Goal: Obtain resource: Download file/media

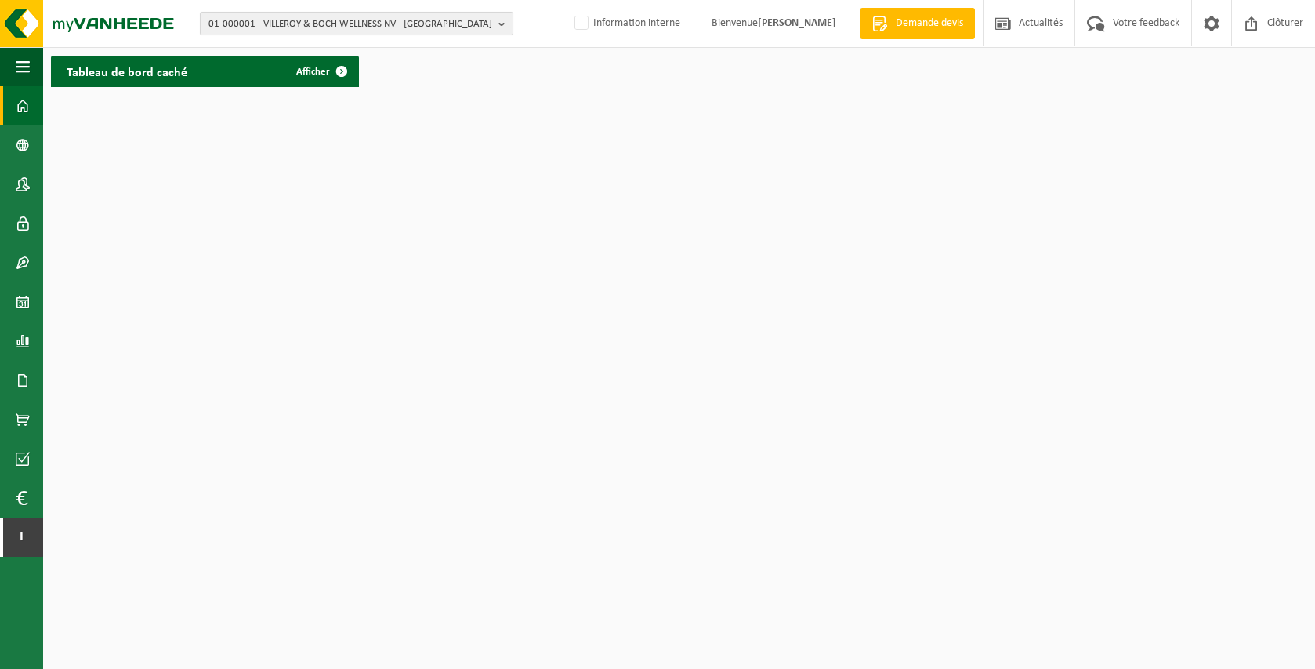
click at [400, 29] on span "01-000001 - VILLEROY & BOCH WELLNESS NV - ROESELARE" at bounding box center [350, 25] width 284 height 24
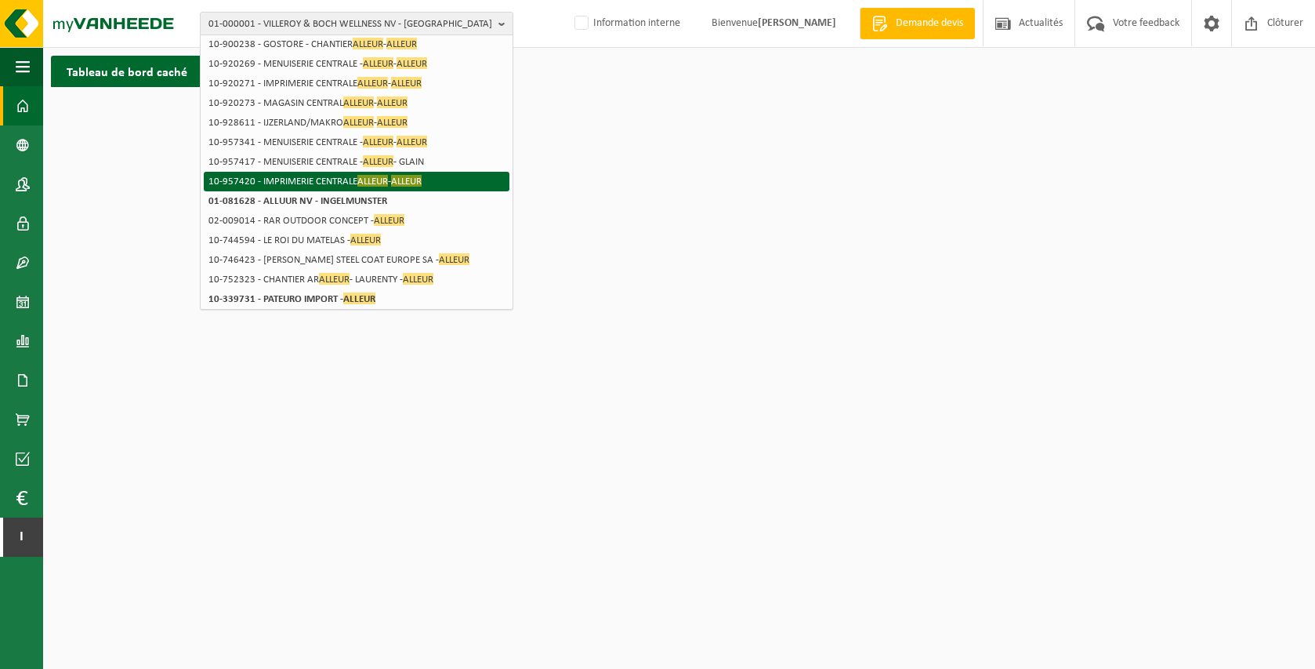
scroll to position [247, 0]
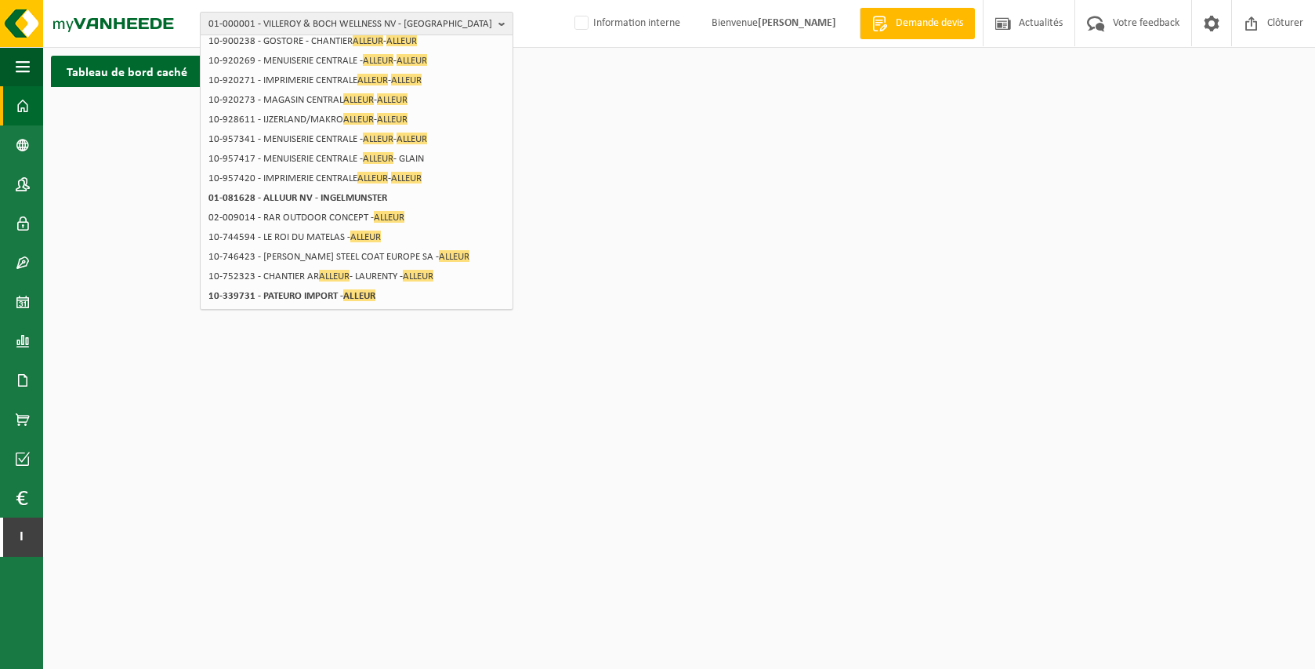
type input "alleur"
click at [220, 14] on span "01-000001 - VILLEROY & BOCH WELLNESS NV - ROESELARE" at bounding box center [350, 25] width 284 height 24
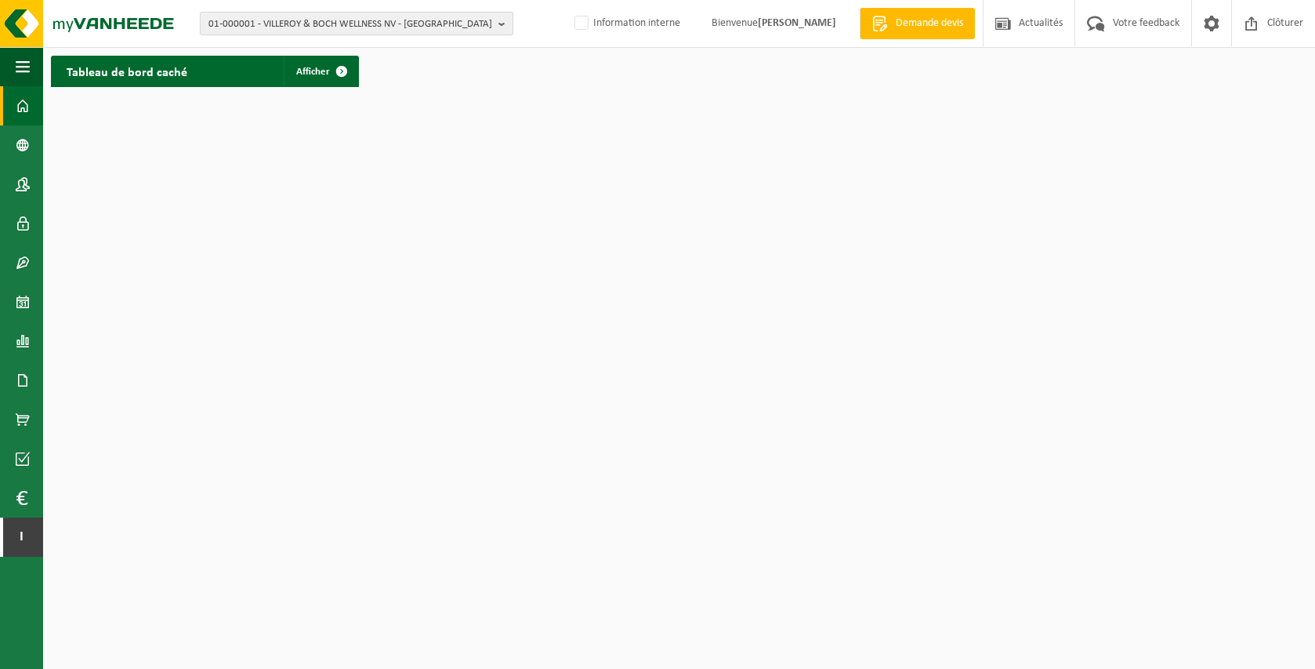
click at [220, 26] on span "01-000001 - VILLEROY & BOCH WELLNESS NV - ROESELARE" at bounding box center [350, 25] width 284 height 24
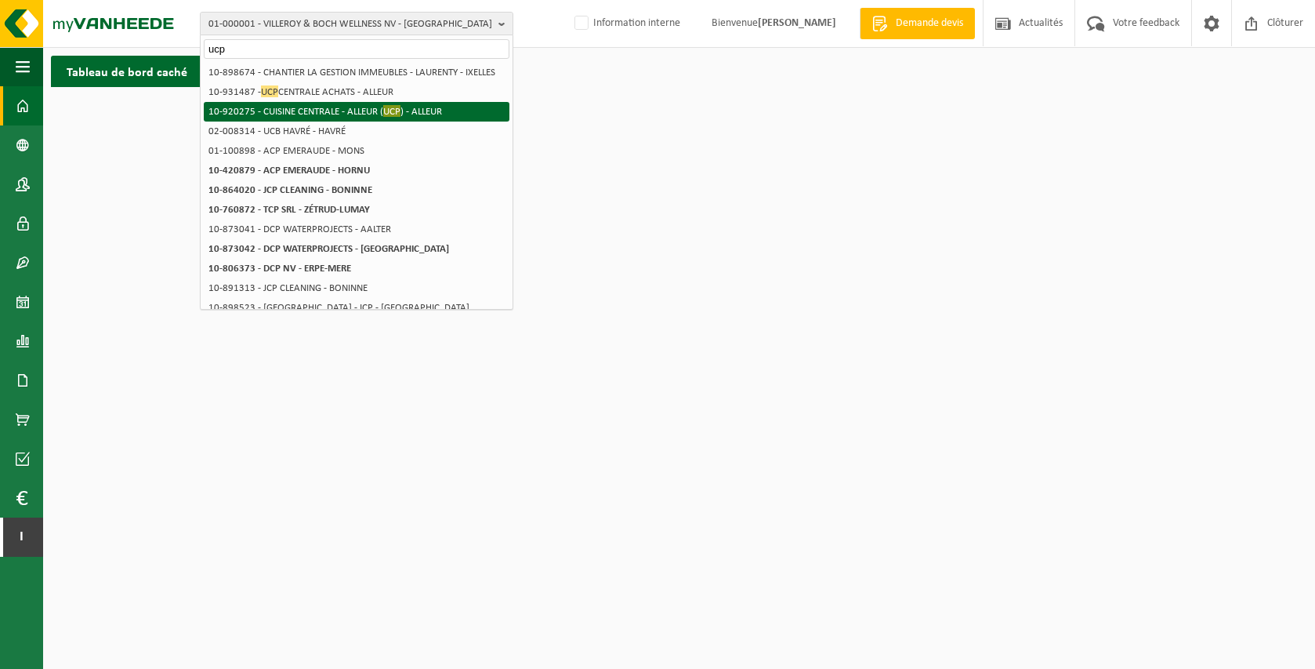
type input "ucp"
click at [389, 117] on span "UCP" at bounding box center [391, 111] width 17 height 12
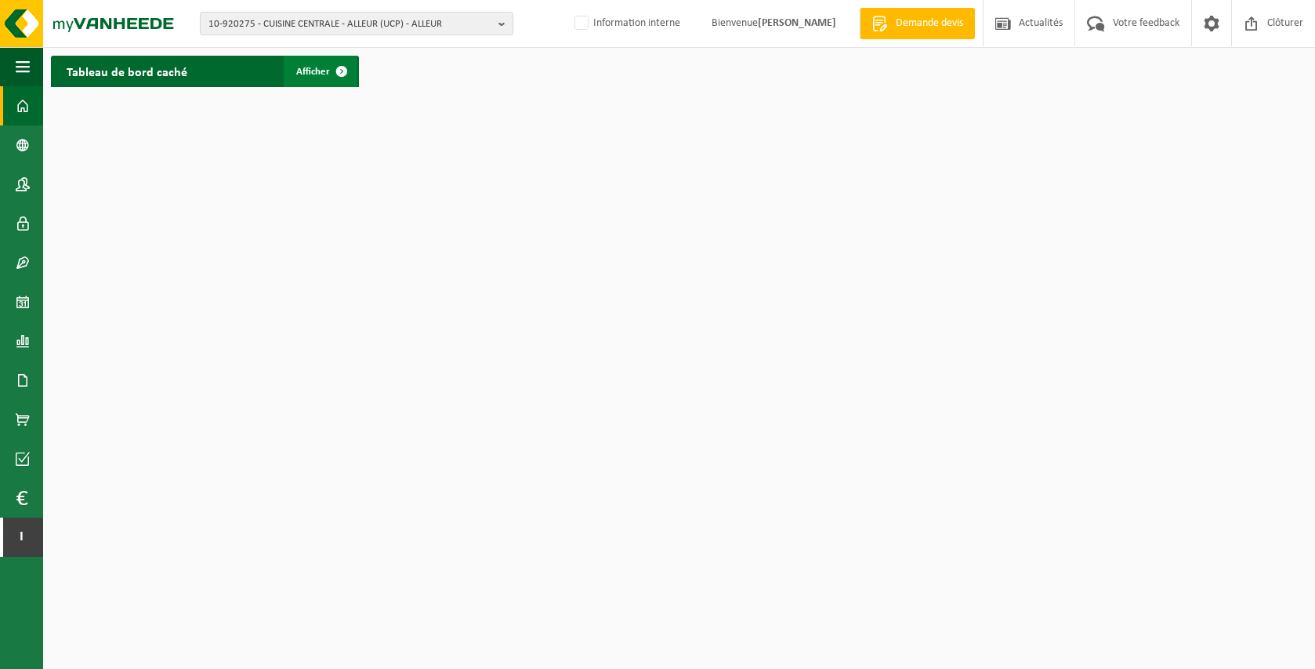
click at [317, 82] on link "Afficher" at bounding box center [321, 71] width 74 height 31
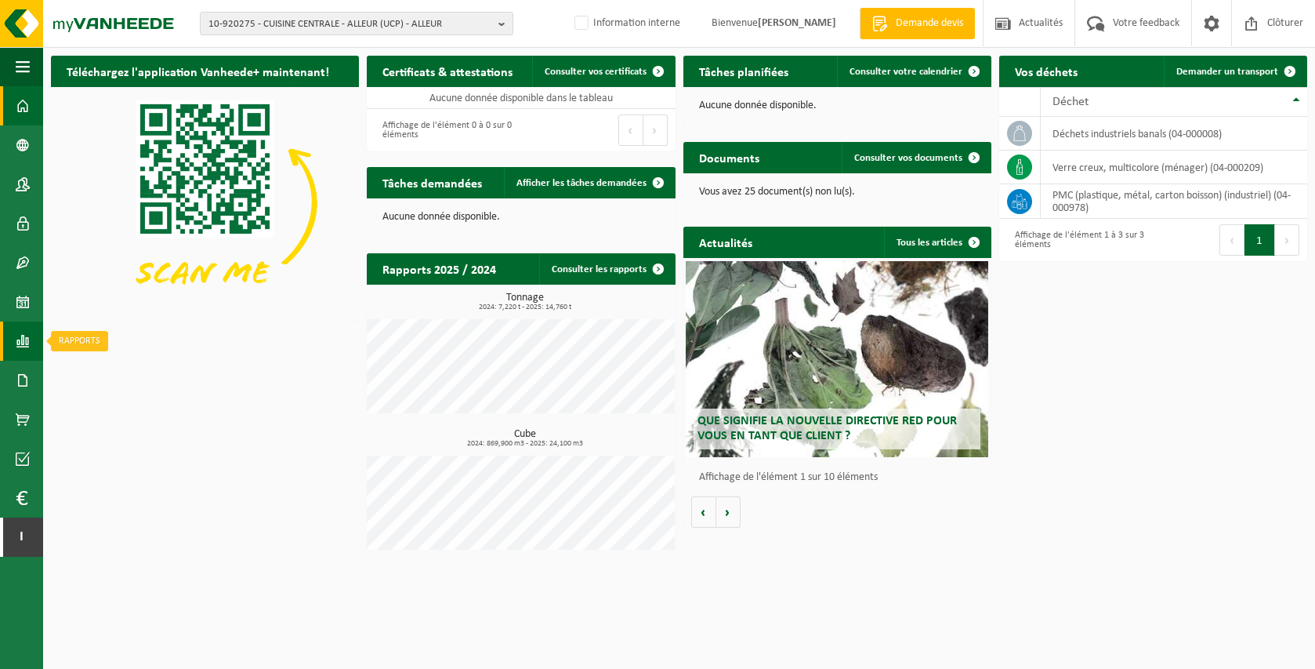
click at [30, 339] on link "Rapports" at bounding box center [21, 340] width 43 height 39
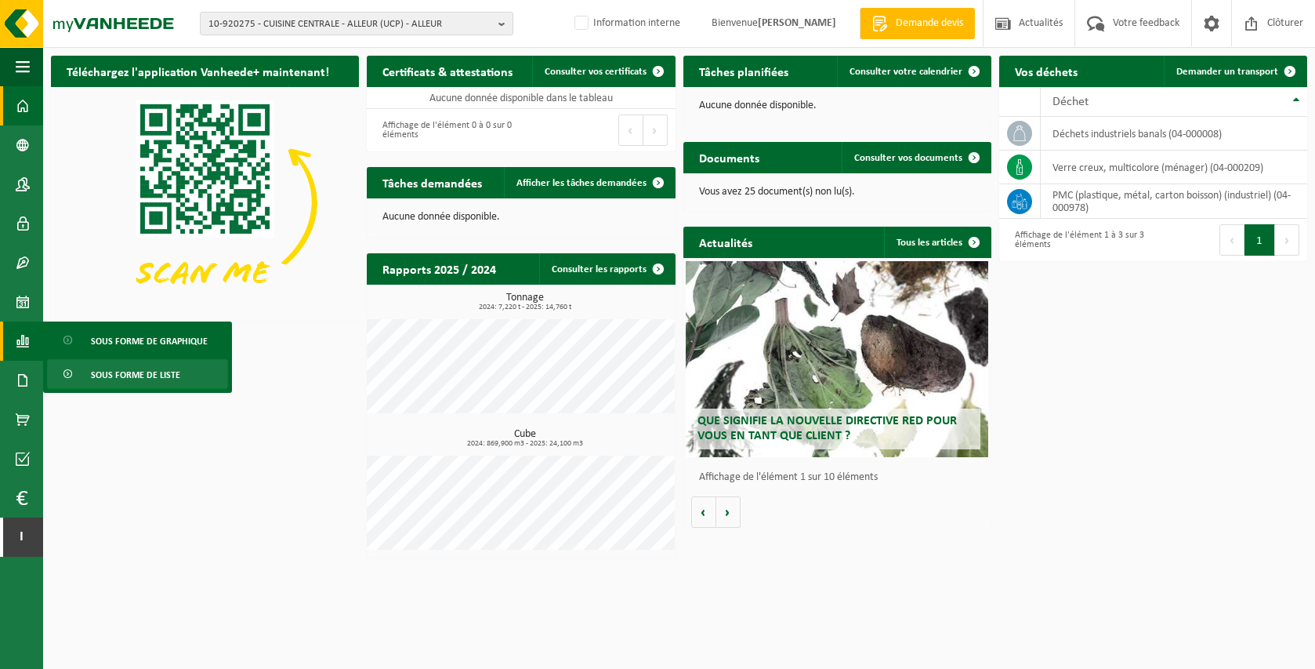
click at [132, 371] on span "Sous forme de liste" at bounding box center [135, 375] width 89 height 30
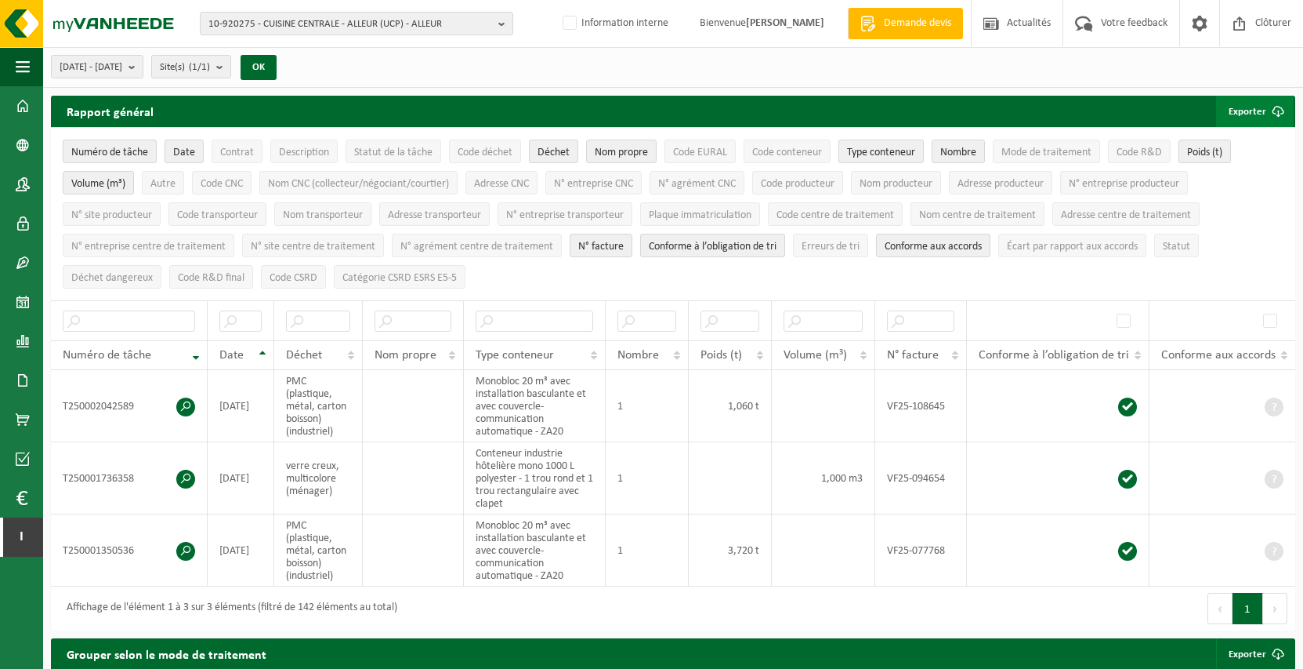
click at [1285, 96] on span "submit" at bounding box center [1278, 111] width 31 height 31
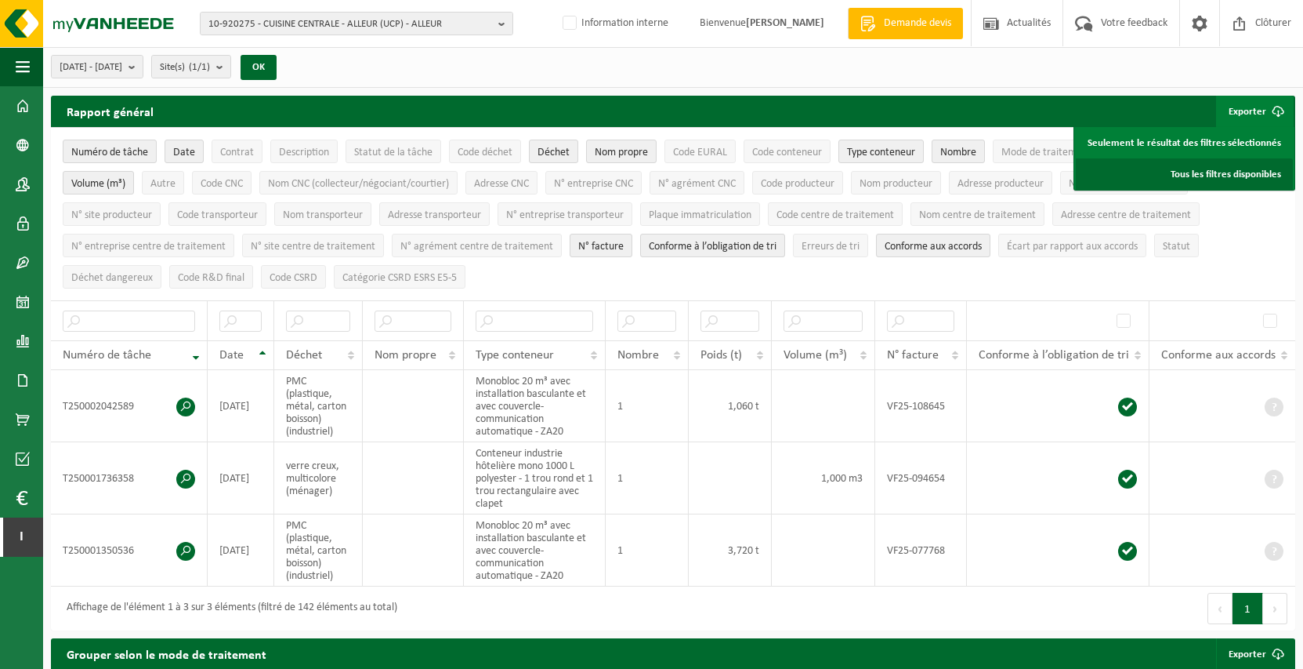
click at [1262, 170] on link "Tous les filtres disponibles" at bounding box center [1184, 173] width 217 height 31
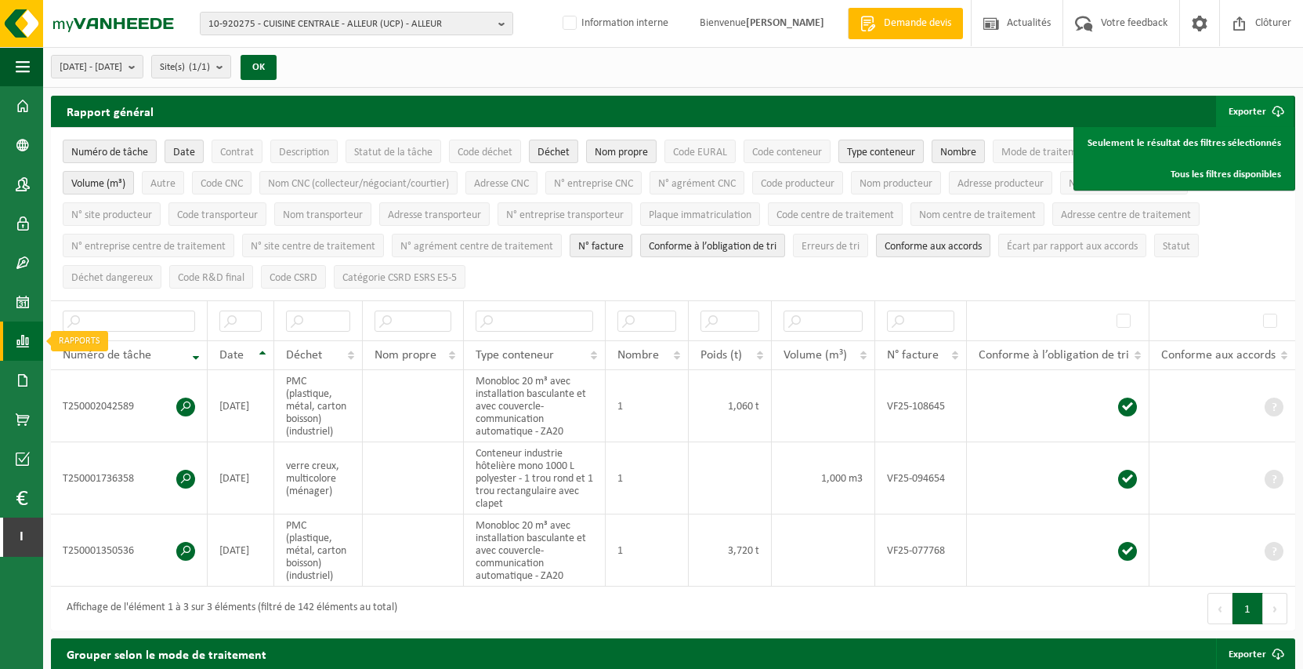
click at [27, 344] on span at bounding box center [23, 340] width 14 height 39
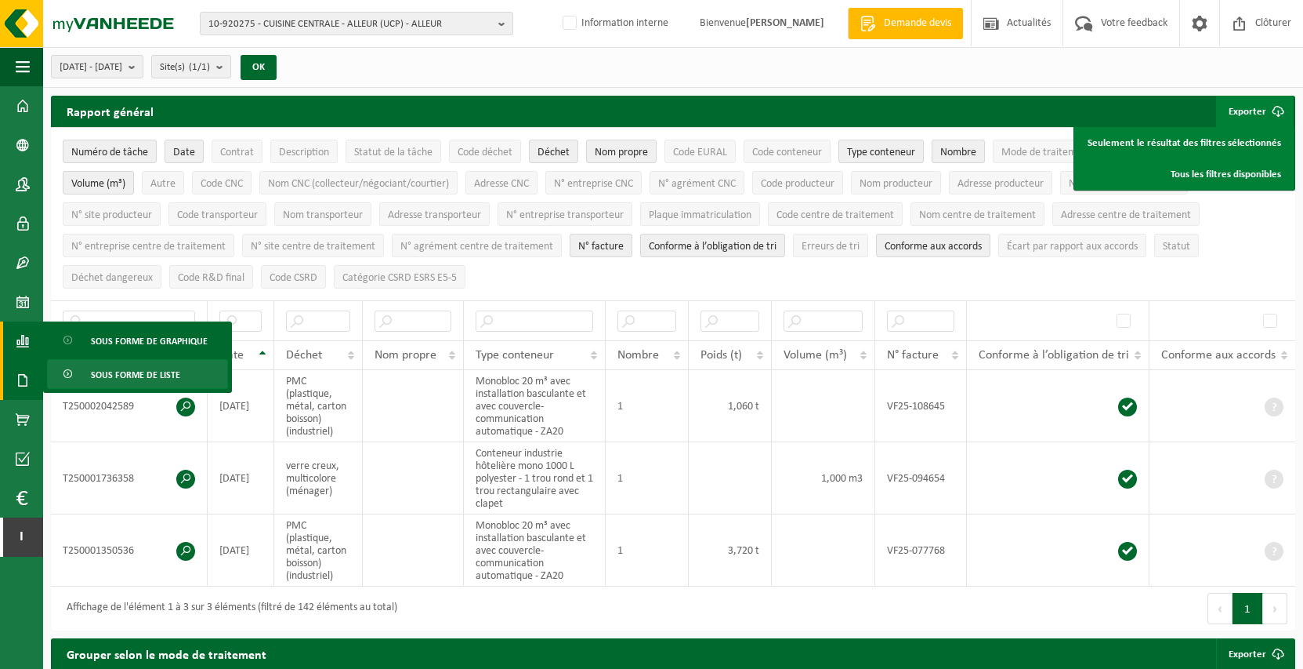
click at [31, 376] on link "Documents" at bounding box center [21, 380] width 43 height 39
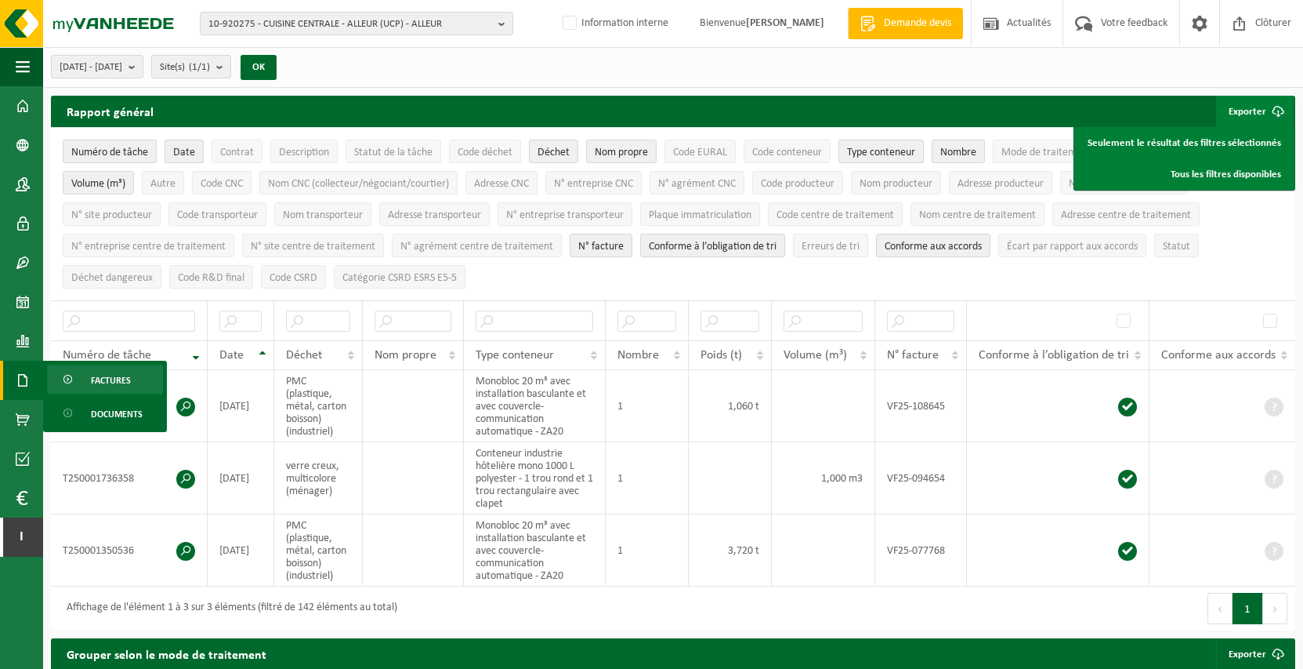
click at [107, 372] on span "Factures" at bounding box center [111, 380] width 40 height 30
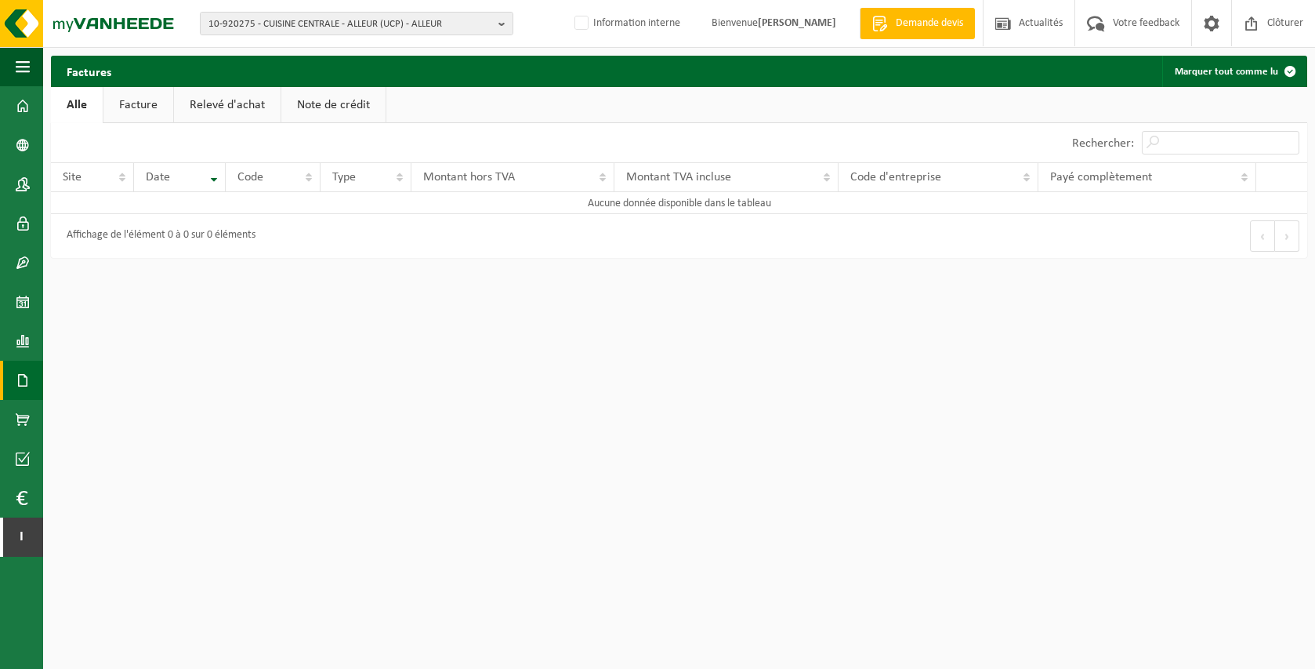
click at [130, 116] on link "Facture" at bounding box center [138, 105] width 70 height 36
click at [241, 108] on link "Relevé d'achat" at bounding box center [228, 105] width 107 height 36
click at [89, 103] on link "Alle" at bounding box center [76, 105] width 51 height 36
click at [390, 27] on span "10-920275 - CUISINE CENTRALE - ALLEUR (UCP) - ALLEUR" at bounding box center [350, 25] width 284 height 24
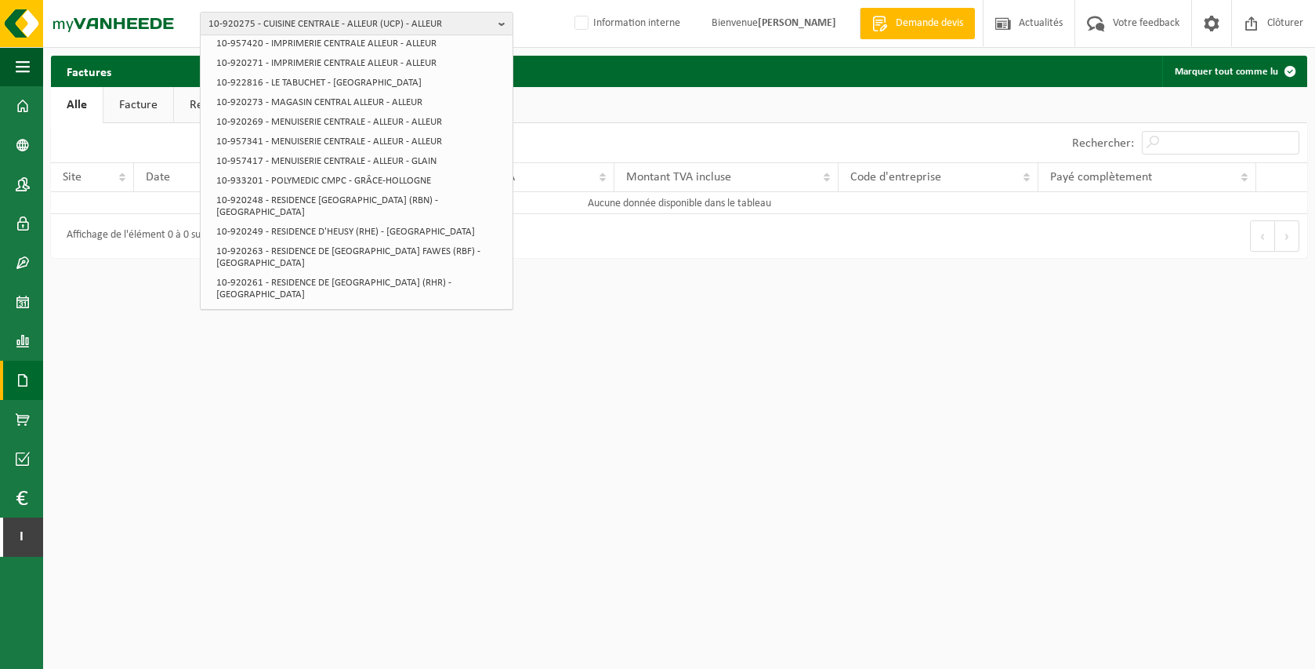
scroll to position [234, 0]
click at [744, 303] on html "10-920275 - CUISINE CENTRALE - ALLEUR (UCP) - ALLEUR 10-920126 - GROUPE [GEOGRA…" at bounding box center [657, 334] width 1315 height 669
click at [303, 92] on li "10-920273 - MAGASIN CENTRAL ALLEUR - ALLEUR" at bounding box center [361, 102] width 298 height 20
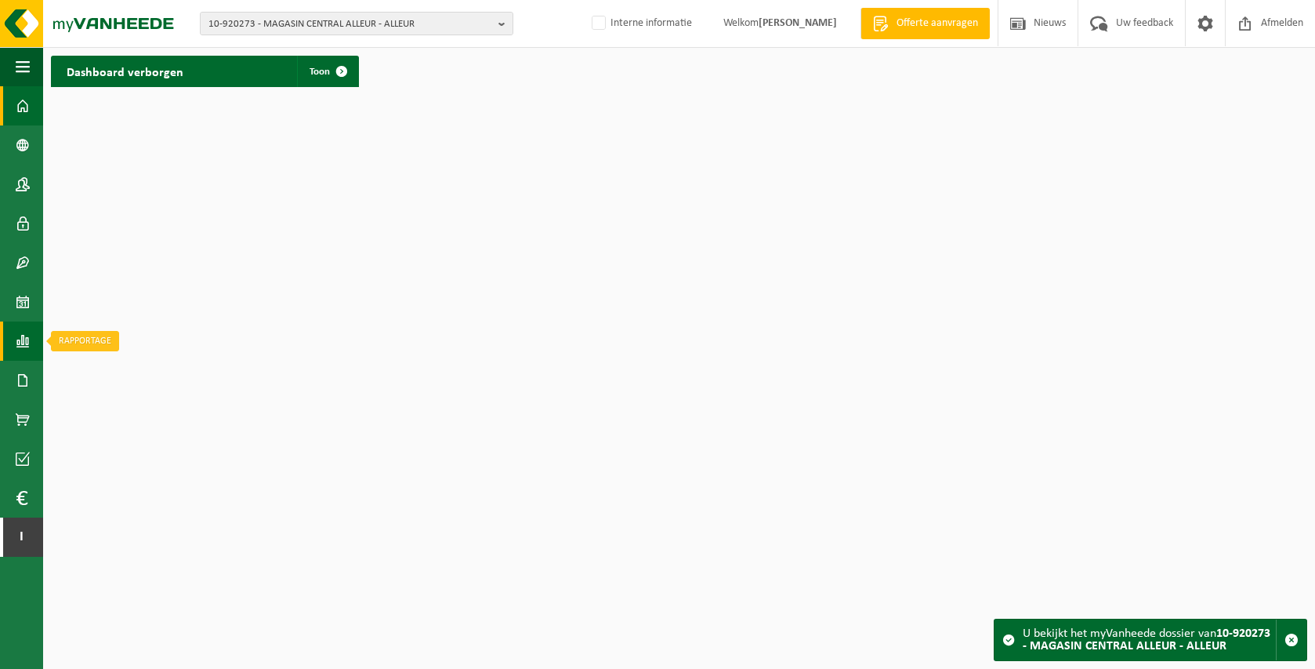
click at [31, 346] on link "Rapportage" at bounding box center [21, 340] width 43 height 39
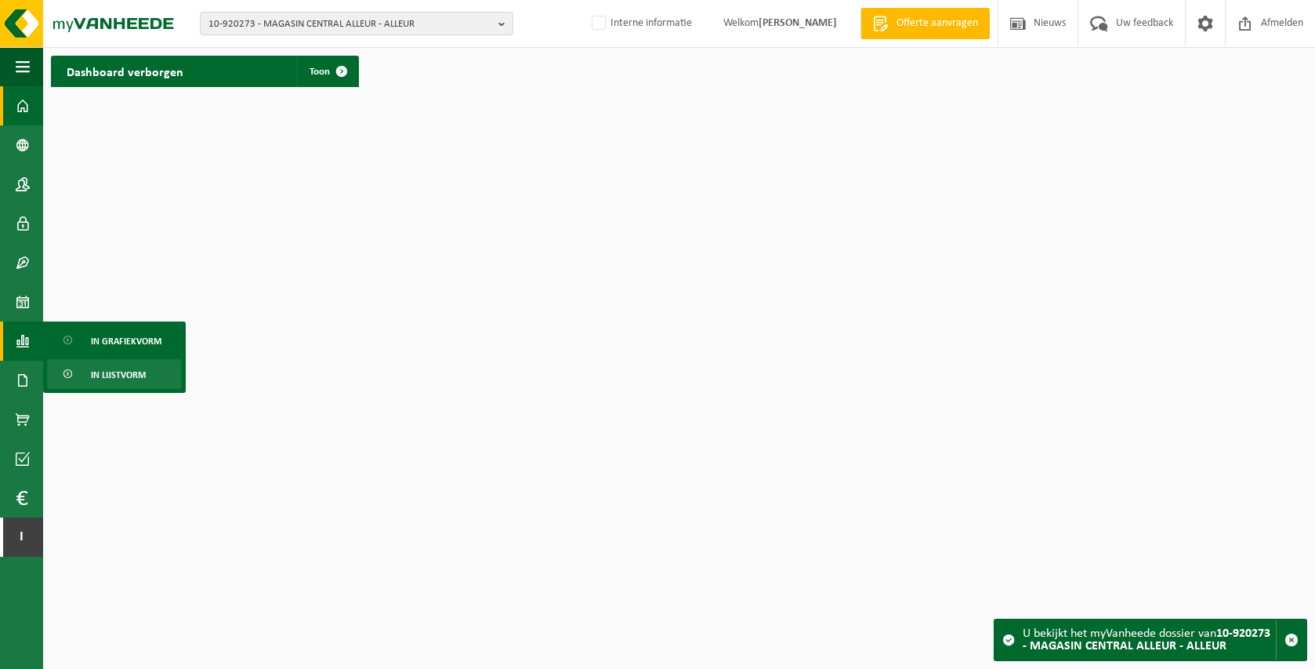
click at [121, 371] on span "In lijstvorm" at bounding box center [118, 375] width 55 height 30
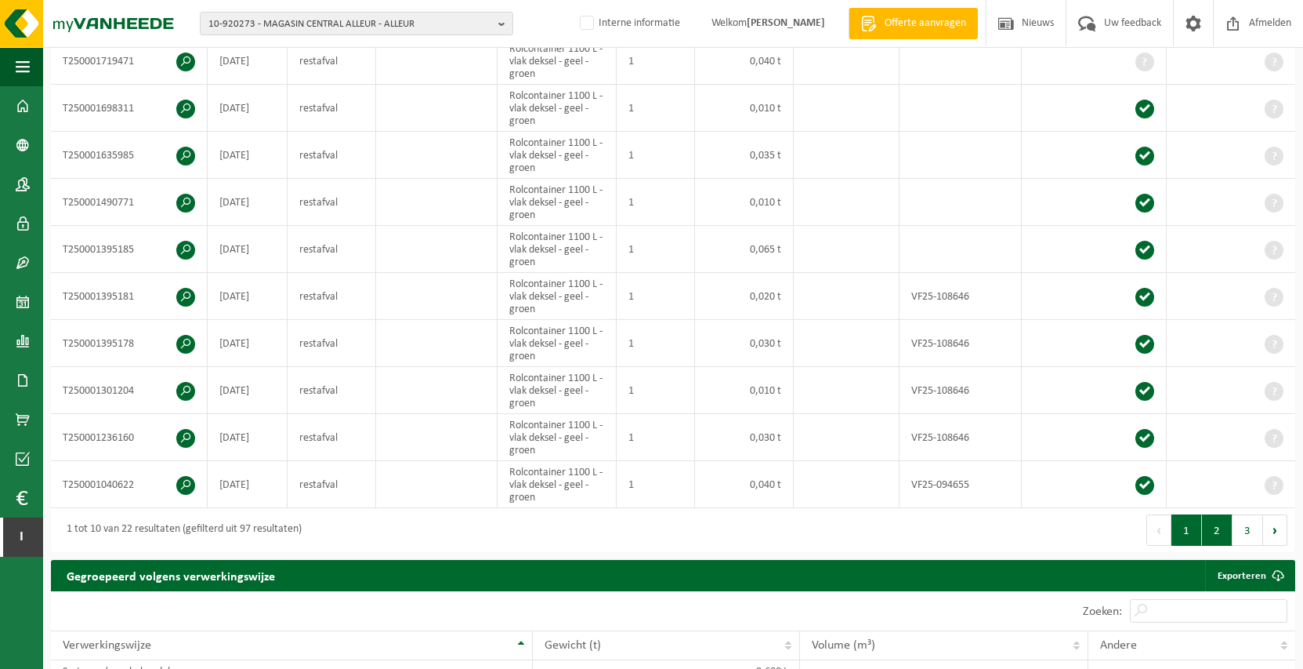
scroll to position [375, 0]
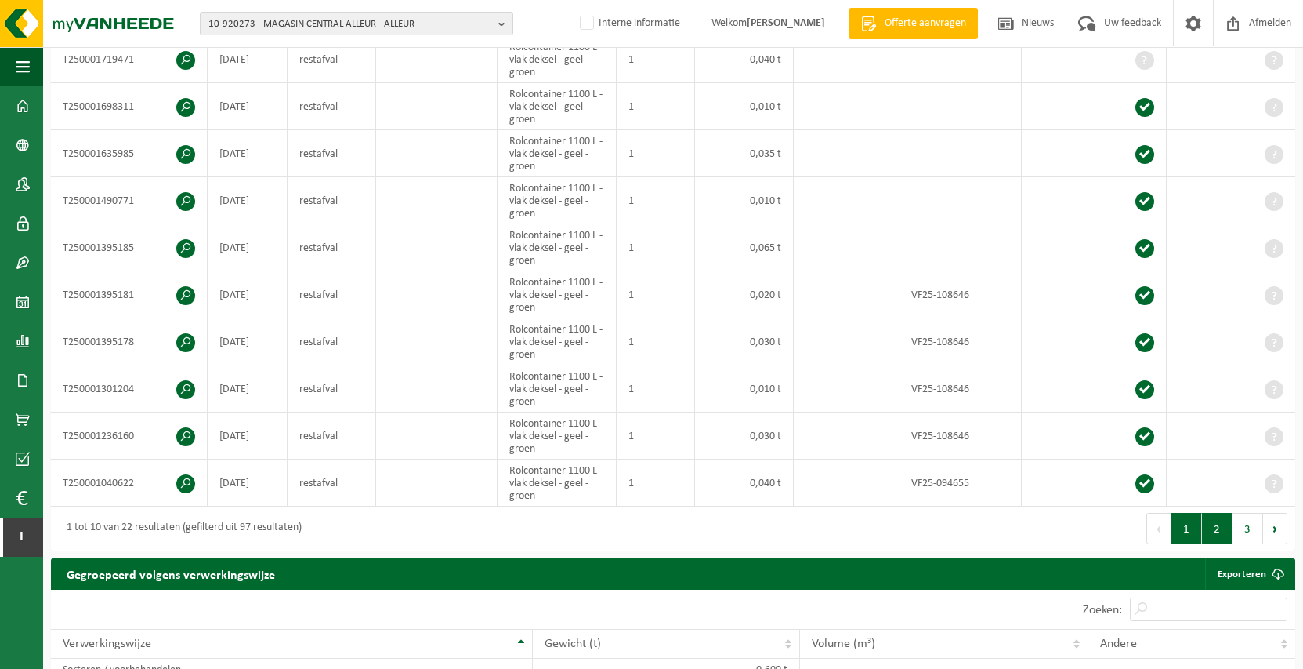
click at [1226, 530] on button "2" at bounding box center [1217, 528] width 31 height 31
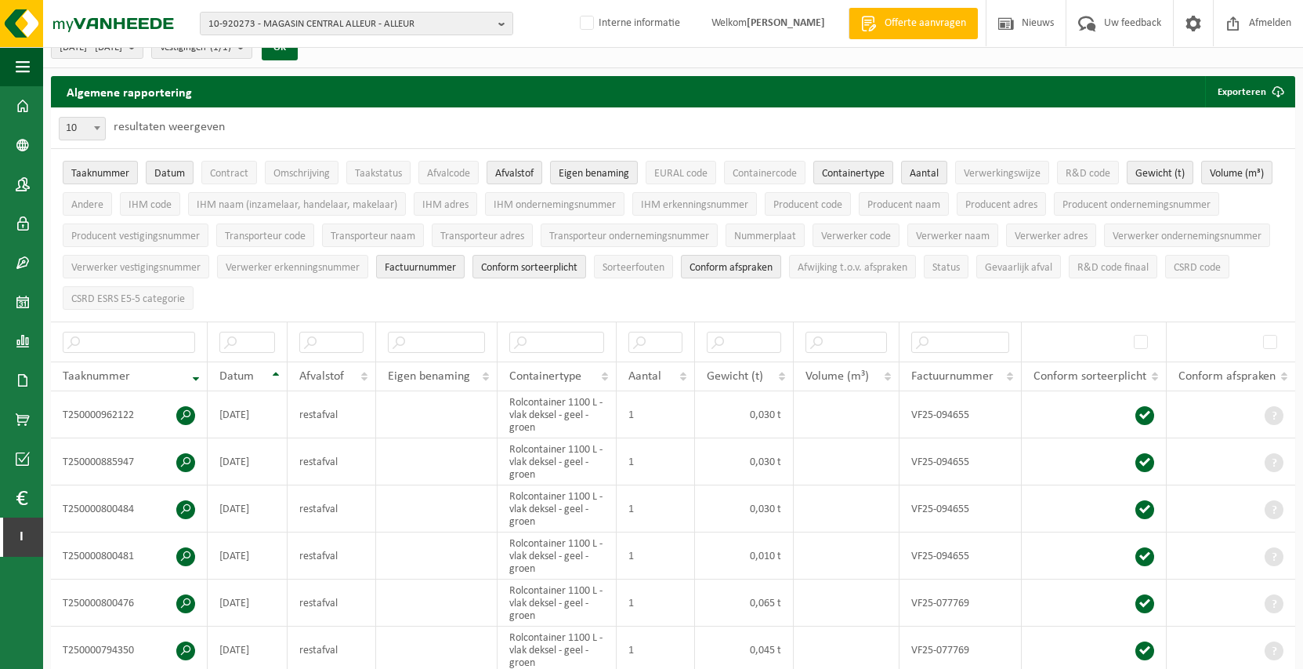
scroll to position [0, 0]
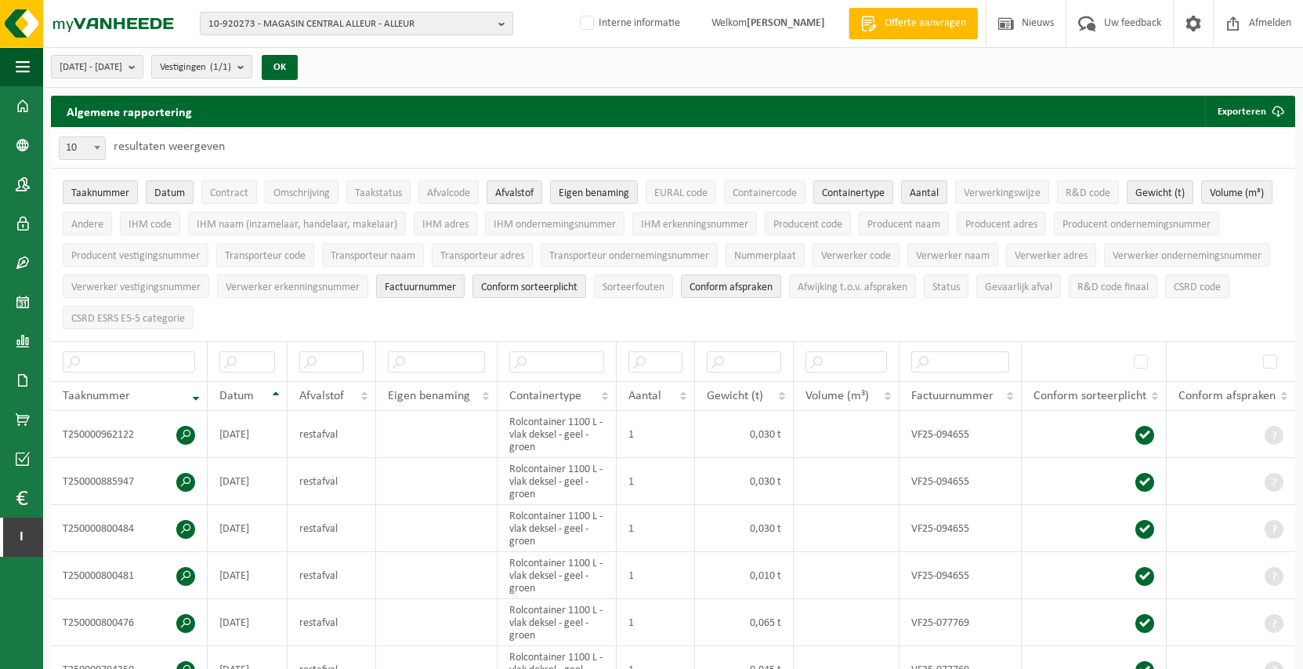
click at [332, 15] on span "10-920273 - MAGASIN CENTRAL ALLEUR - ALLEUR" at bounding box center [350, 25] width 284 height 24
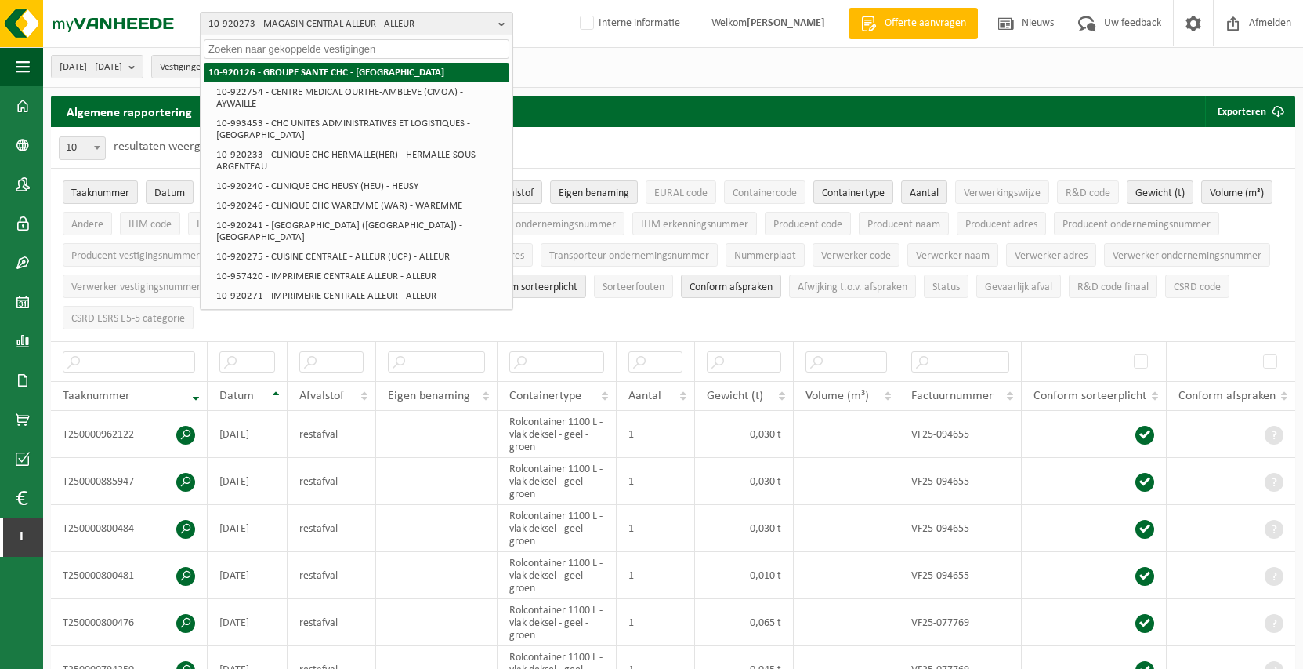
click at [413, 74] on li "10-920126 - GROUPE SANTE CHC - [GEOGRAPHIC_DATA]" at bounding box center [357, 73] width 306 height 20
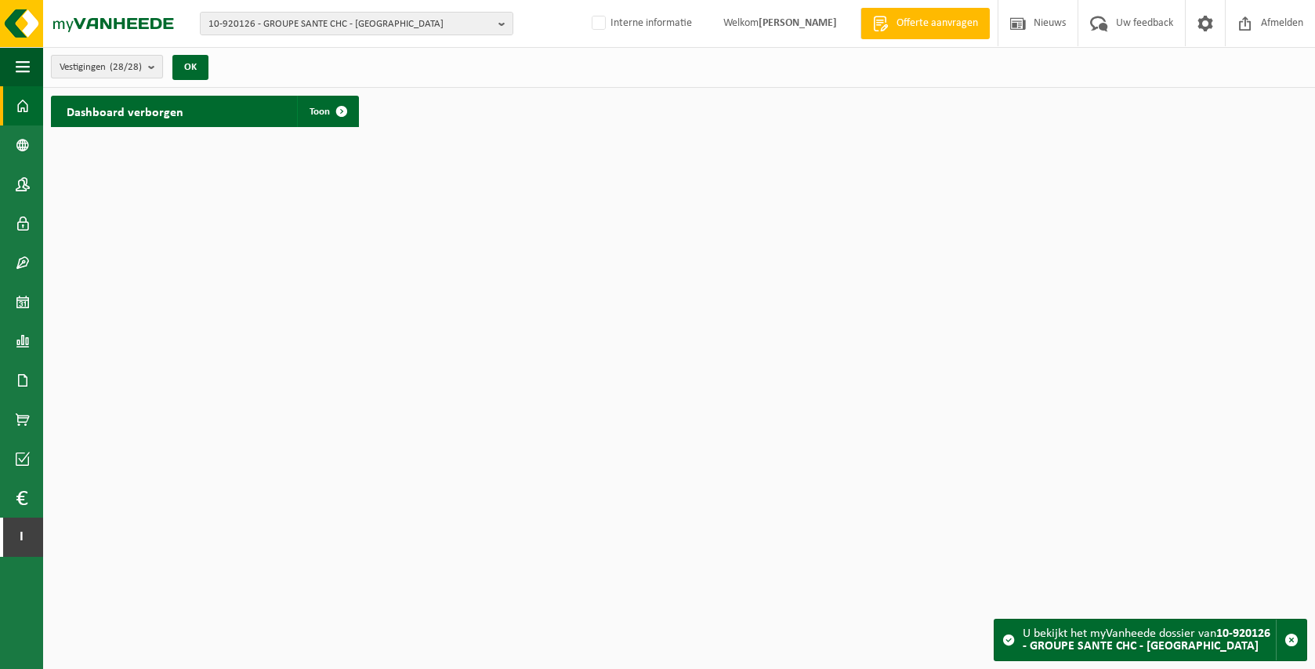
click at [144, 62] on button "Vestigingen (28/28)" at bounding box center [107, 67] width 112 height 24
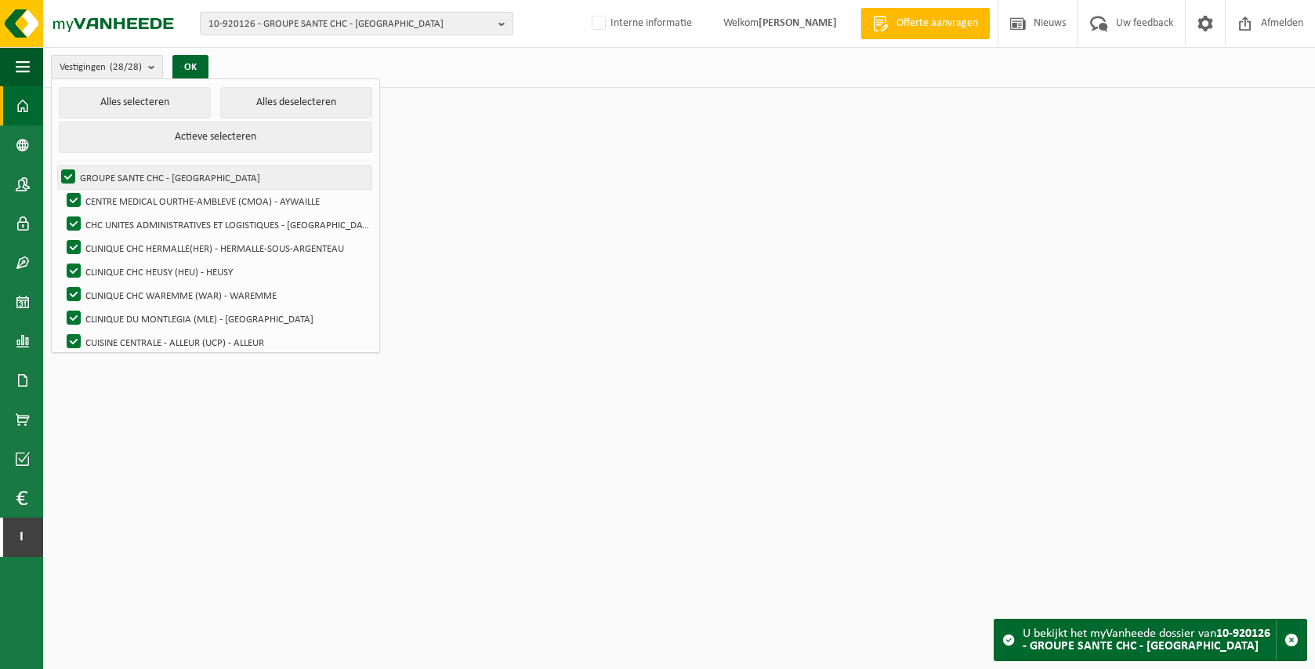
click at [157, 174] on label "GROUPE SANTE CHC - [GEOGRAPHIC_DATA]" at bounding box center [214, 177] width 313 height 24
click at [56, 165] on input "GROUPE SANTE CHC - [GEOGRAPHIC_DATA]" at bounding box center [55, 165] width 1 height 1
click at [77, 175] on label "GROUPE SANTE CHC - [GEOGRAPHIC_DATA]" at bounding box center [214, 177] width 313 height 24
click at [56, 165] on input "GROUPE SANTE CHC - [GEOGRAPHIC_DATA]" at bounding box center [55, 165] width 1 height 1
click at [72, 175] on label "GROUPE SANTE CHC - [GEOGRAPHIC_DATA]" at bounding box center [214, 177] width 313 height 24
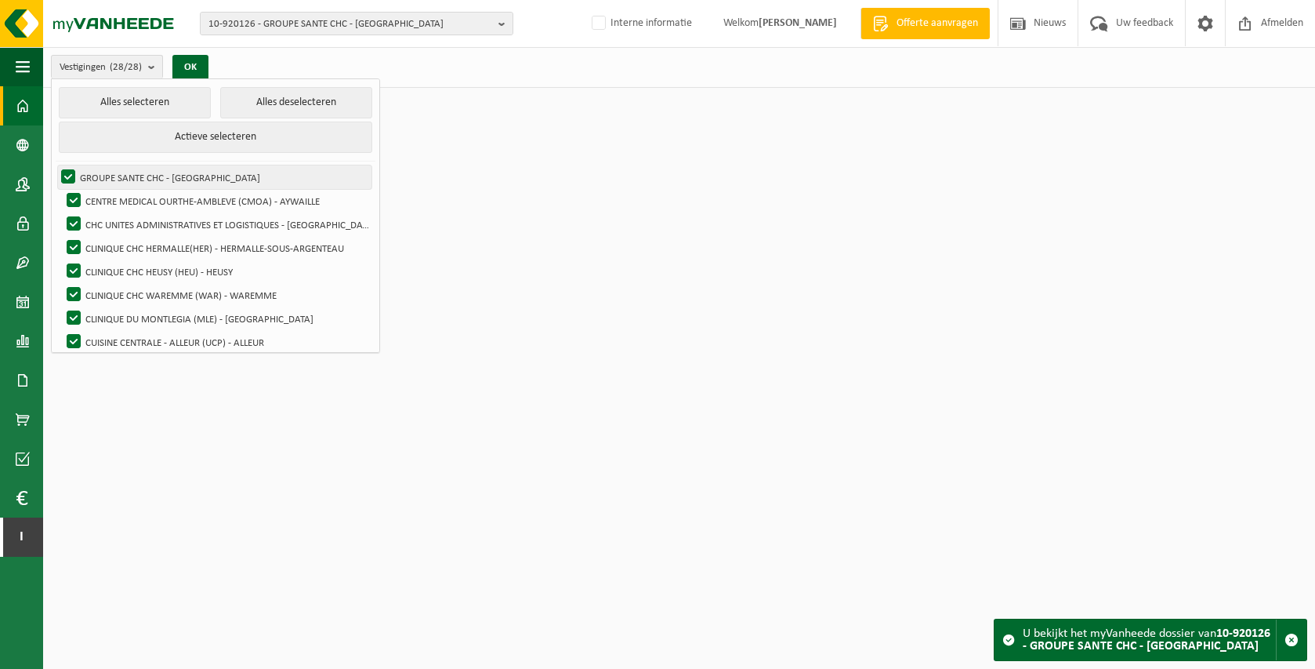
click at [56, 165] on input "GROUPE SANTE CHC - [GEOGRAPHIC_DATA]" at bounding box center [55, 165] width 1 height 1
click at [72, 175] on label "GROUPE SANTE CHC - [GEOGRAPHIC_DATA]" at bounding box center [214, 177] width 313 height 24
click at [56, 165] on input "GROUPE SANTE CHC - [GEOGRAPHIC_DATA]" at bounding box center [55, 165] width 1 height 1
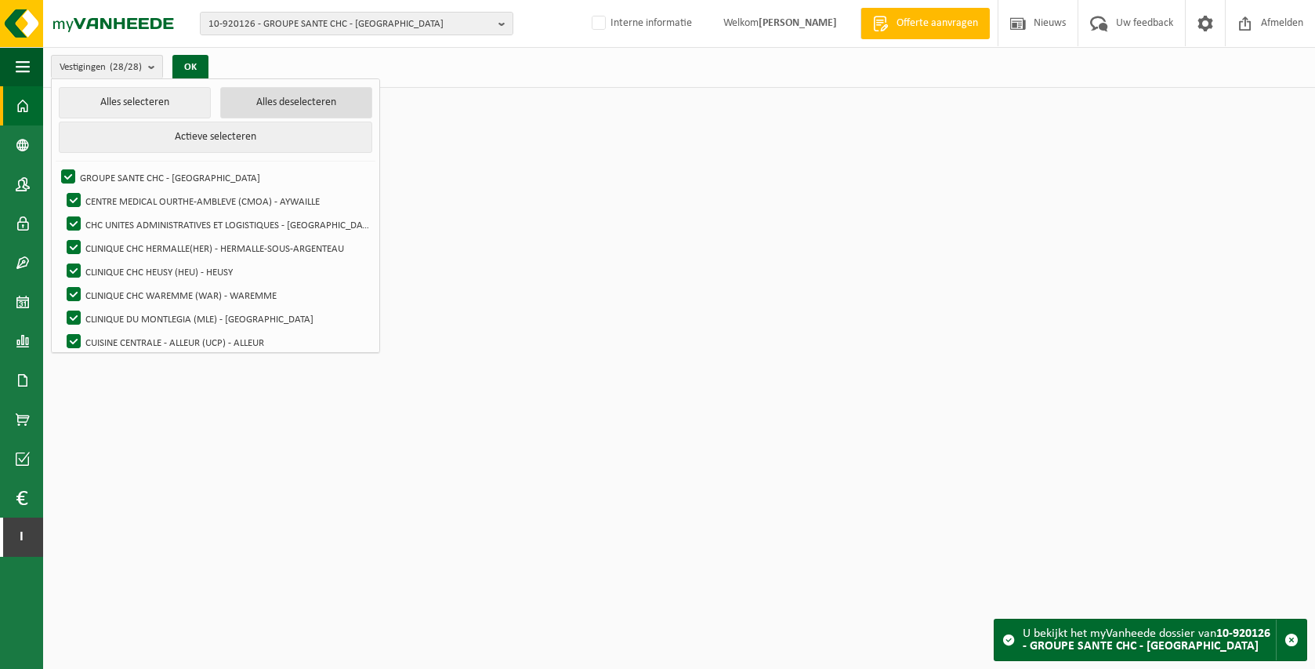
click at [292, 102] on button "Alles deselecteren" at bounding box center [296, 102] width 152 height 31
checkbox input "false"
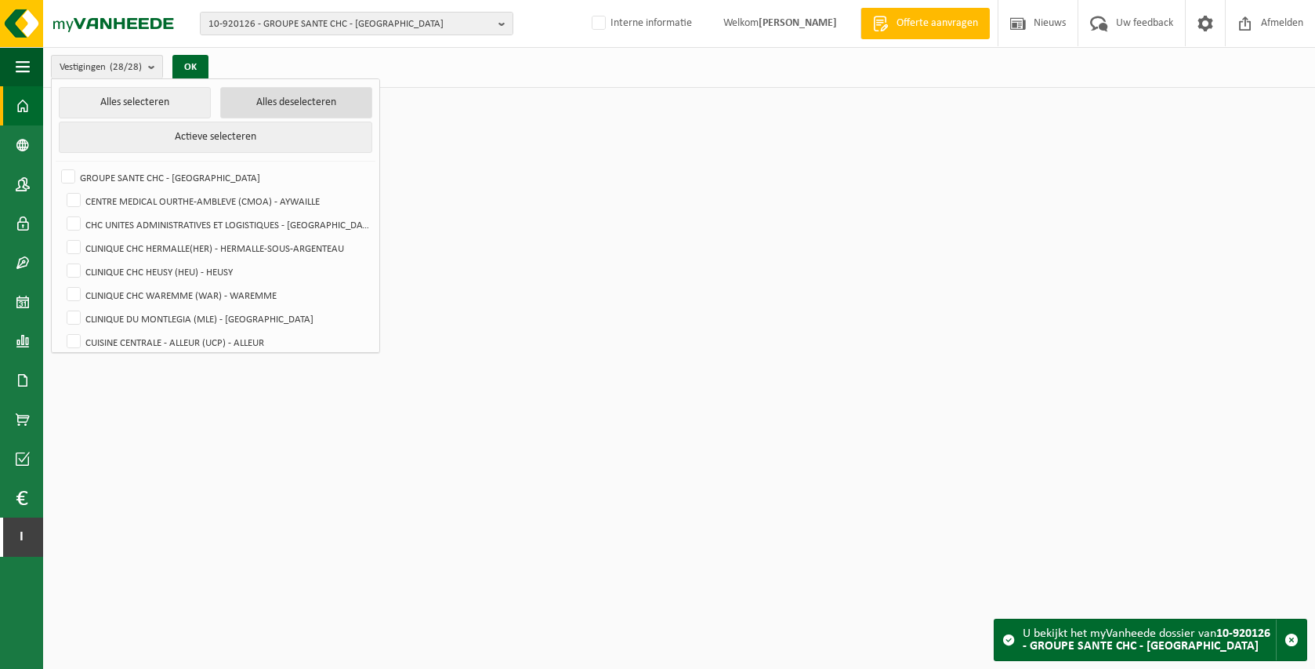
checkbox input "false"
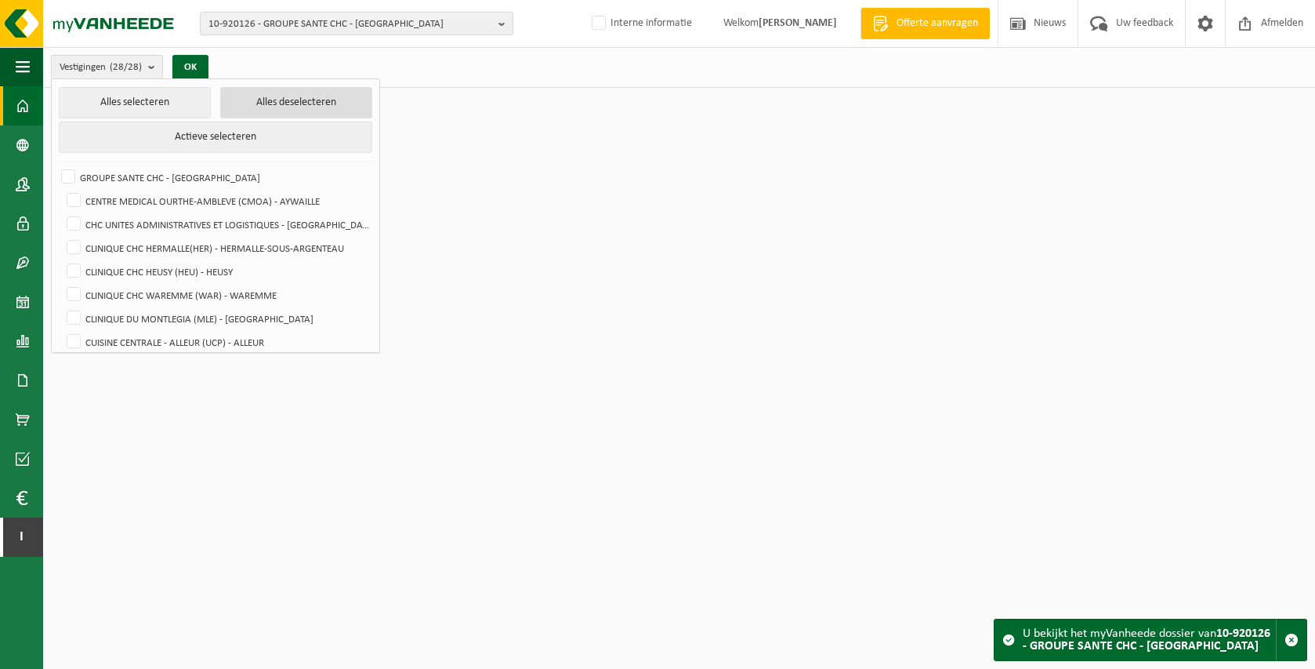
checkbox input "false"
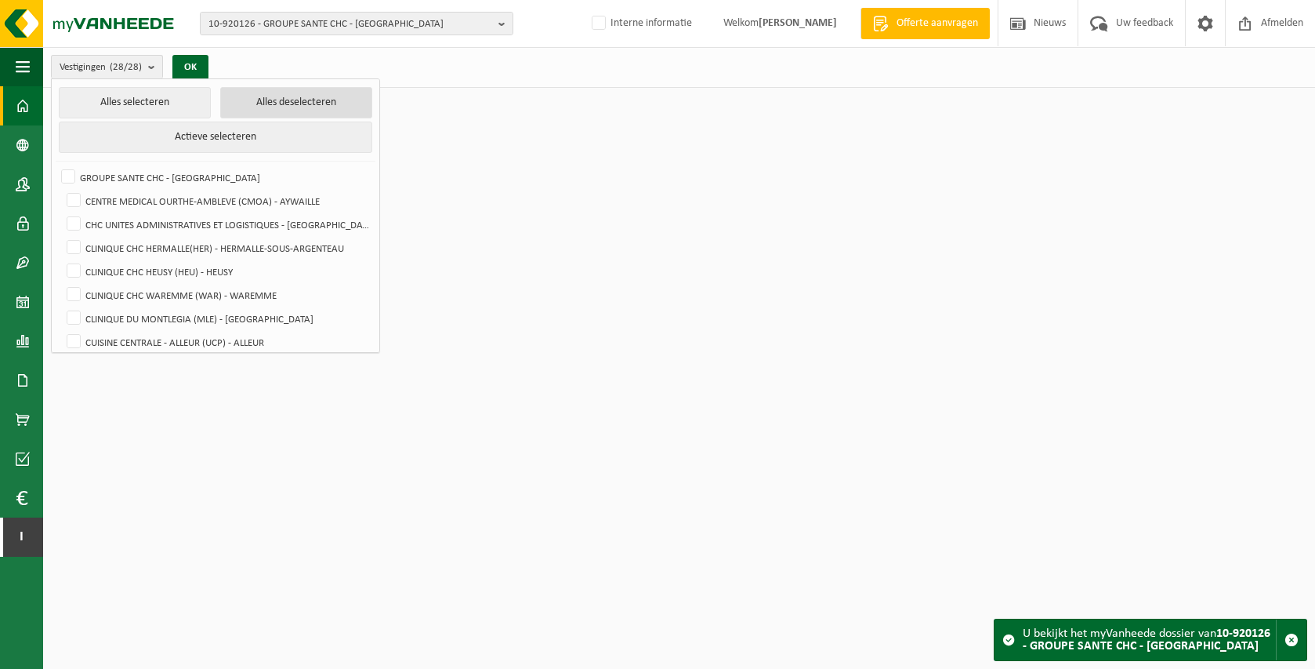
checkbox input "false"
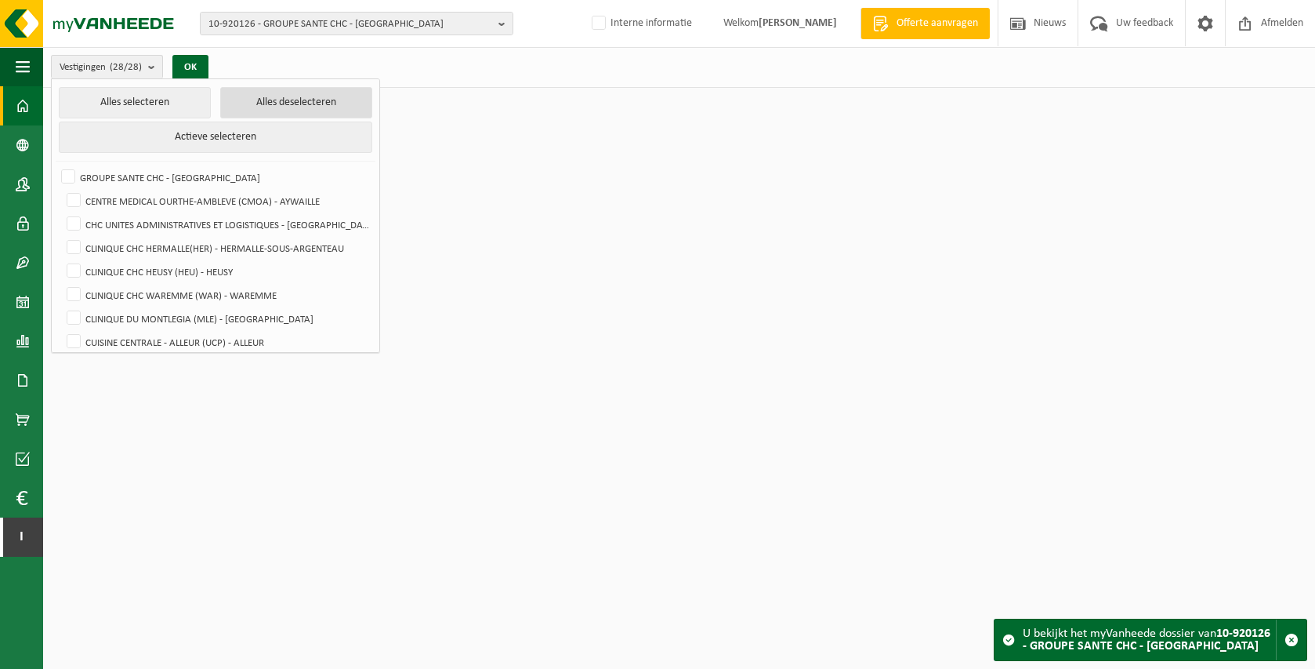
checkbox input "false"
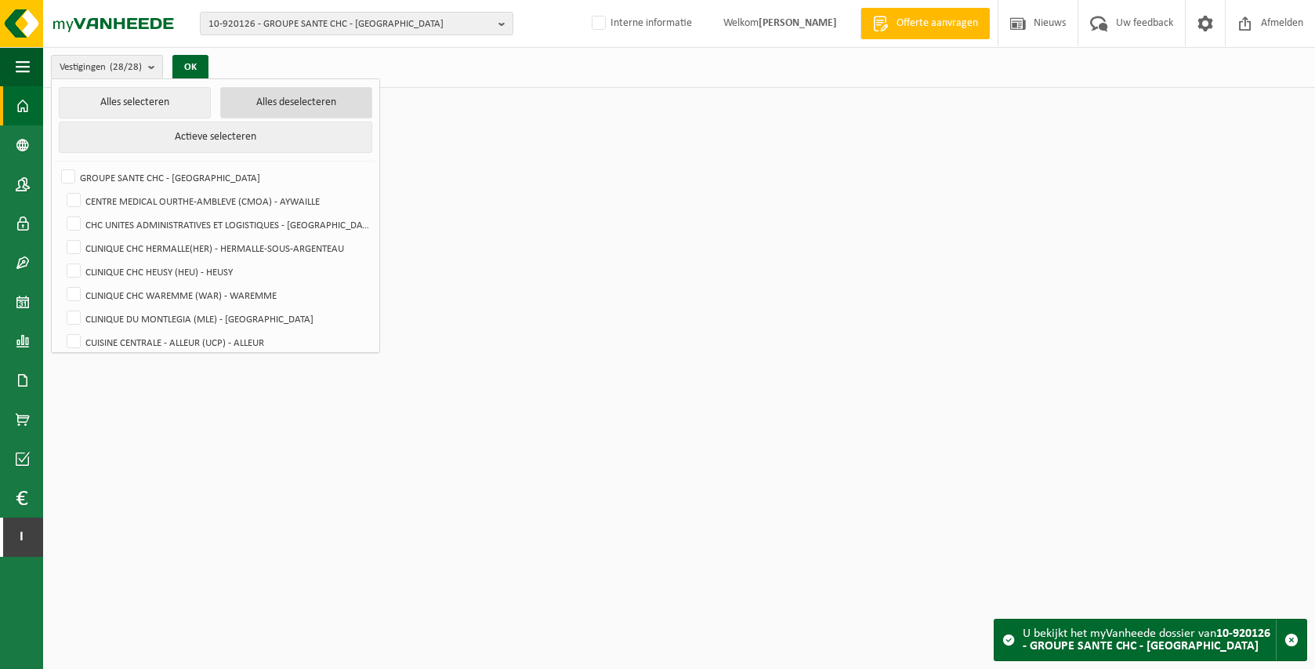
checkbox input "false"
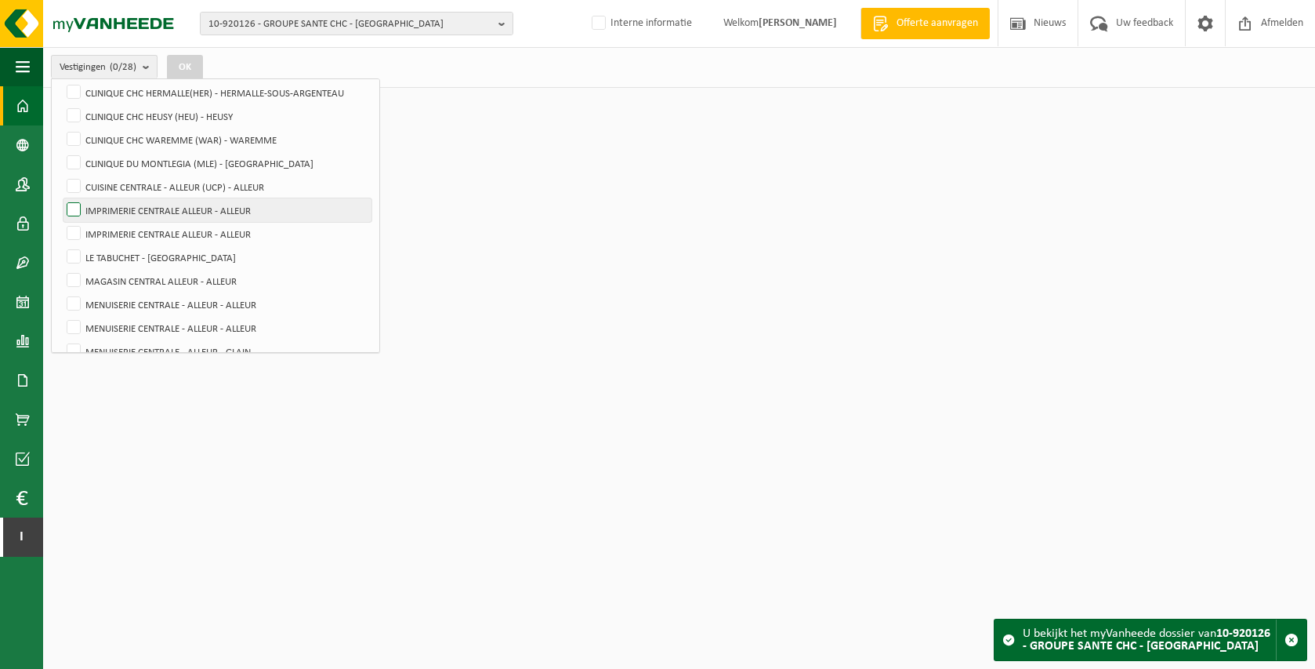
scroll to position [156, 0]
click at [262, 187] on label "CUISINE CENTRALE - ALLEUR (UCP) - ALLEUR" at bounding box center [217, 186] width 308 height 24
click at [61, 174] on input "CUISINE CENTRALE - ALLEUR (UCP) - ALLEUR" at bounding box center [60, 173] width 1 height 1
checkbox input "true"
click at [183, 65] on button "OK" at bounding box center [185, 67] width 36 height 25
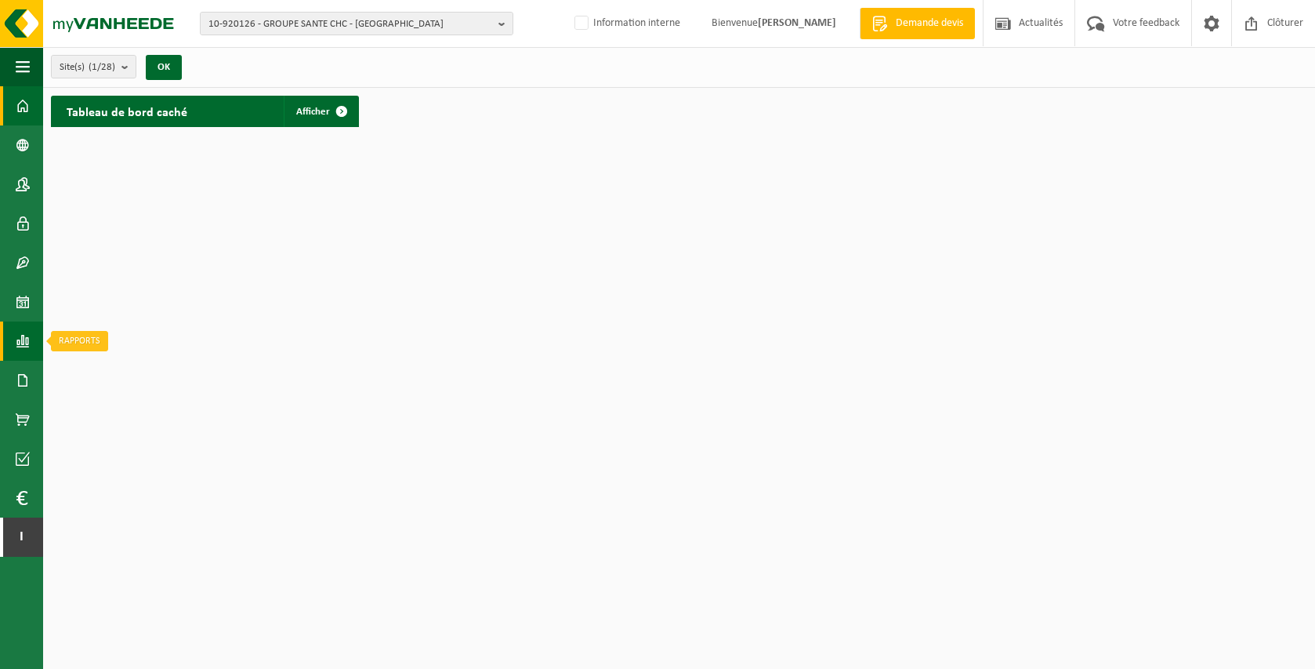
click at [24, 350] on span at bounding box center [23, 340] width 14 height 39
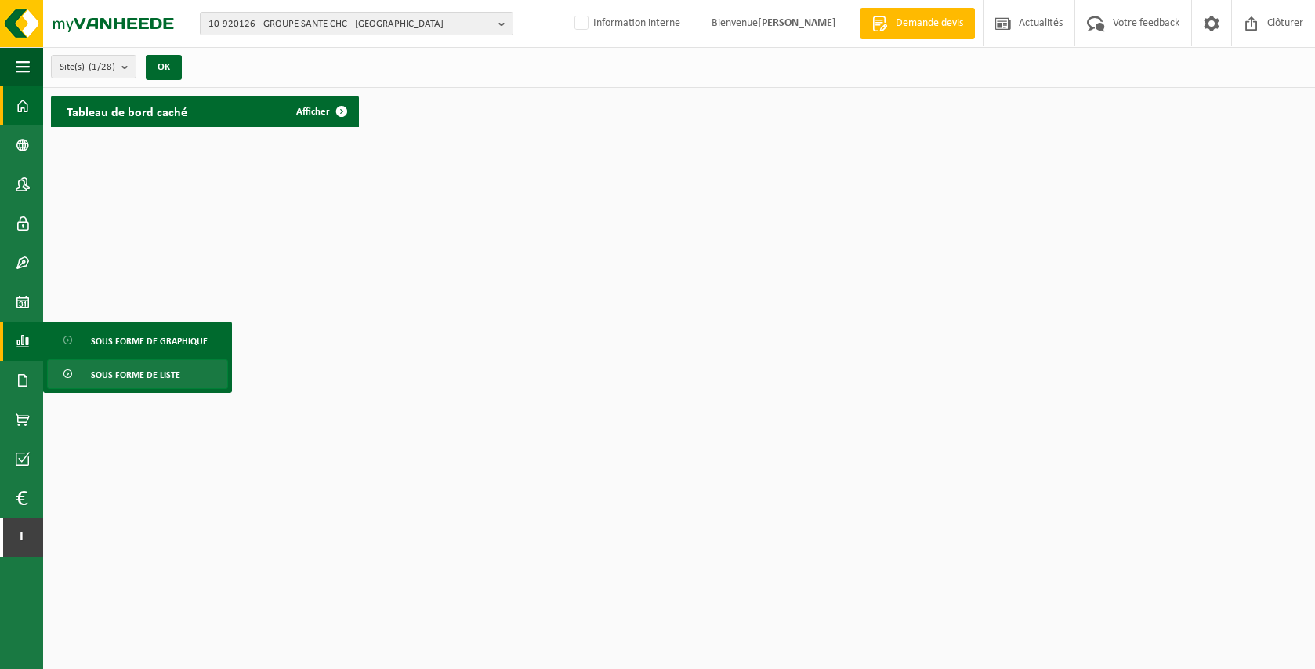
click at [121, 377] on span "Sous forme de liste" at bounding box center [135, 375] width 89 height 30
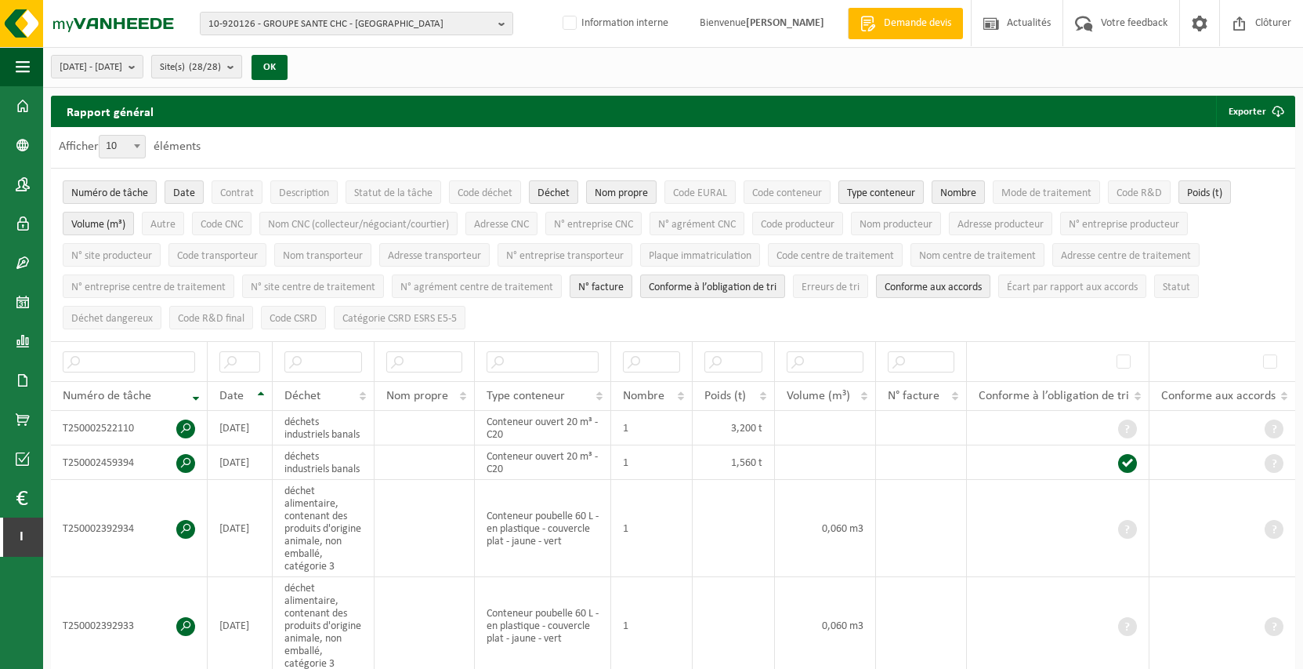
click at [242, 55] on button "Site(s) (28/28)" at bounding box center [196, 67] width 91 height 24
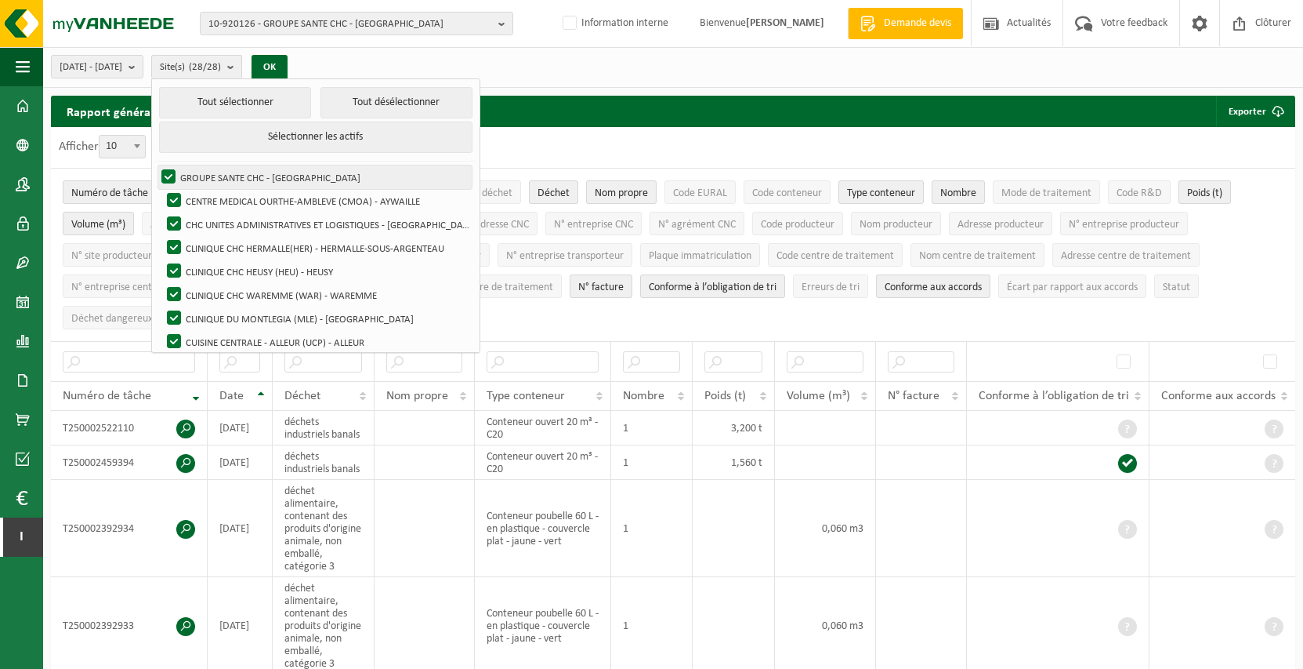
click at [283, 176] on label "GROUPE SANTE CHC - [GEOGRAPHIC_DATA]" at bounding box center [314, 177] width 313 height 24
click at [156, 165] on input "GROUPE SANTE CHC - [GEOGRAPHIC_DATA]" at bounding box center [155, 165] width 1 height 1
checkbox input "false"
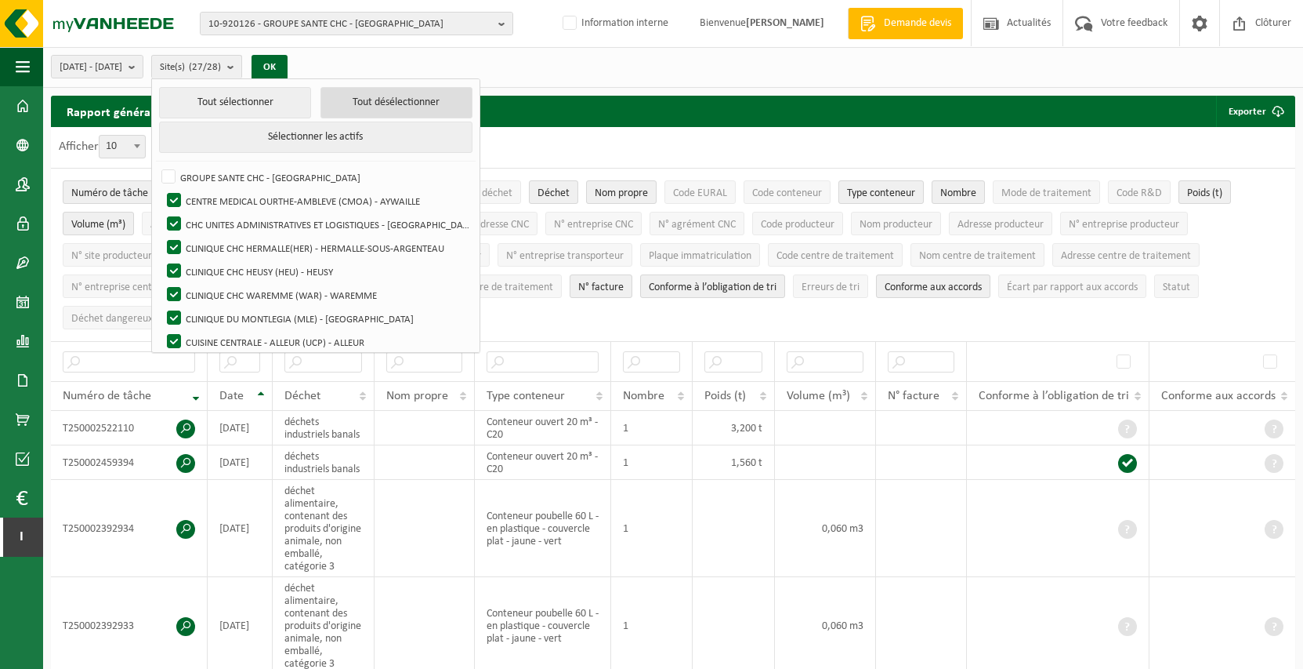
click at [378, 100] on button "Tout désélectionner" at bounding box center [397, 102] width 152 height 31
checkbox input "false"
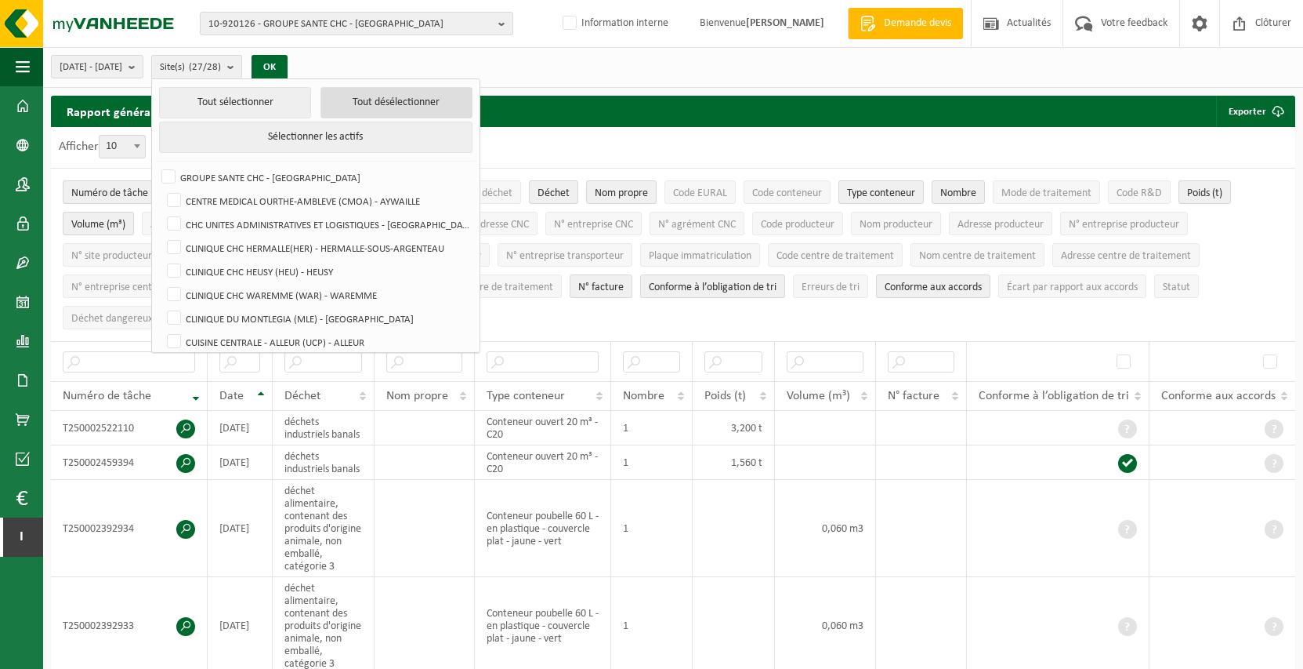
checkbox input "false"
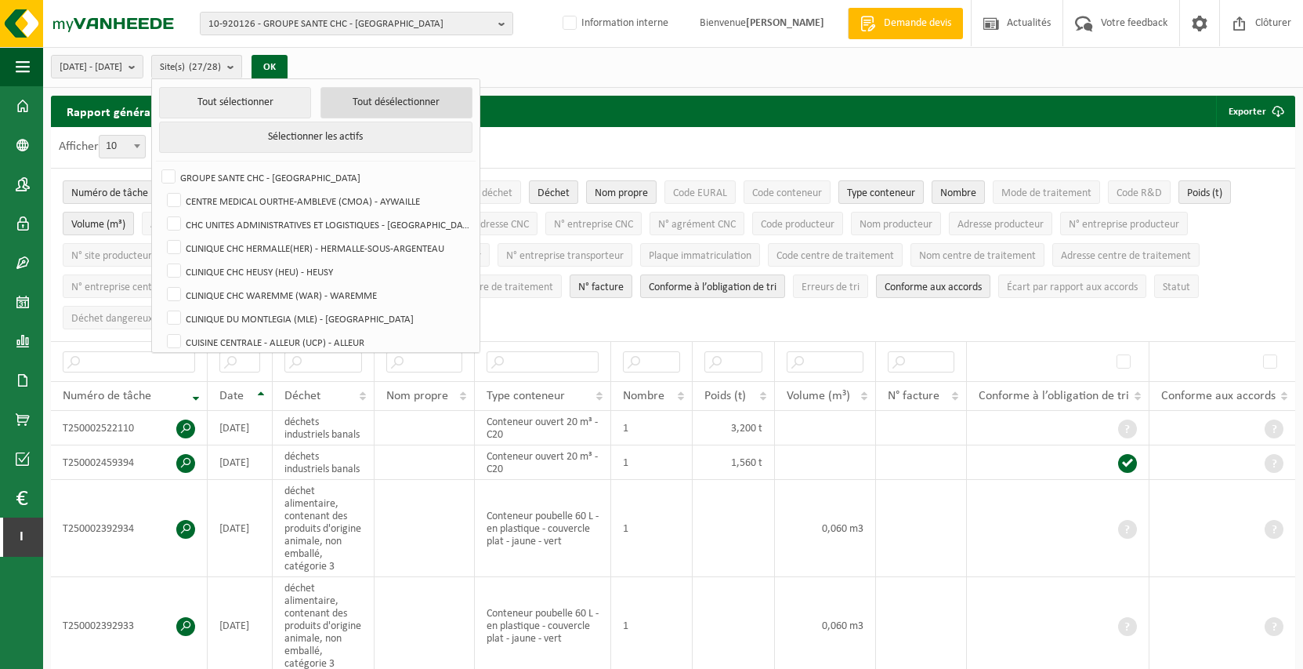
checkbox input "false"
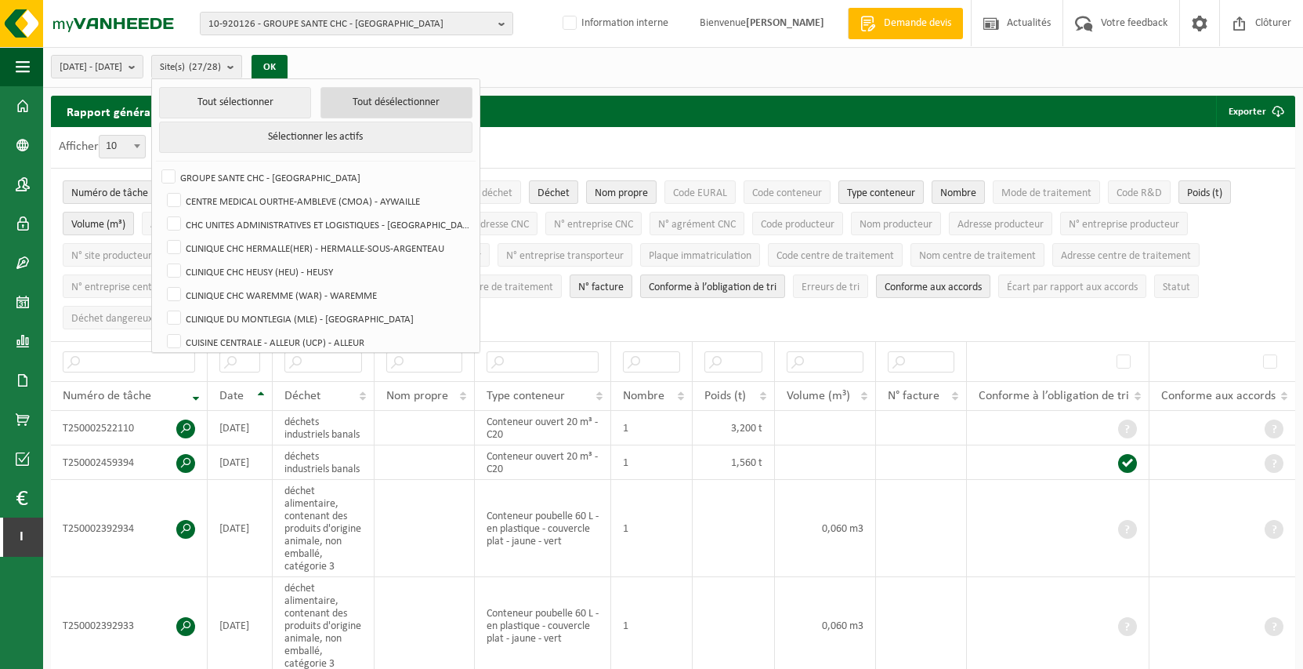
checkbox input "false"
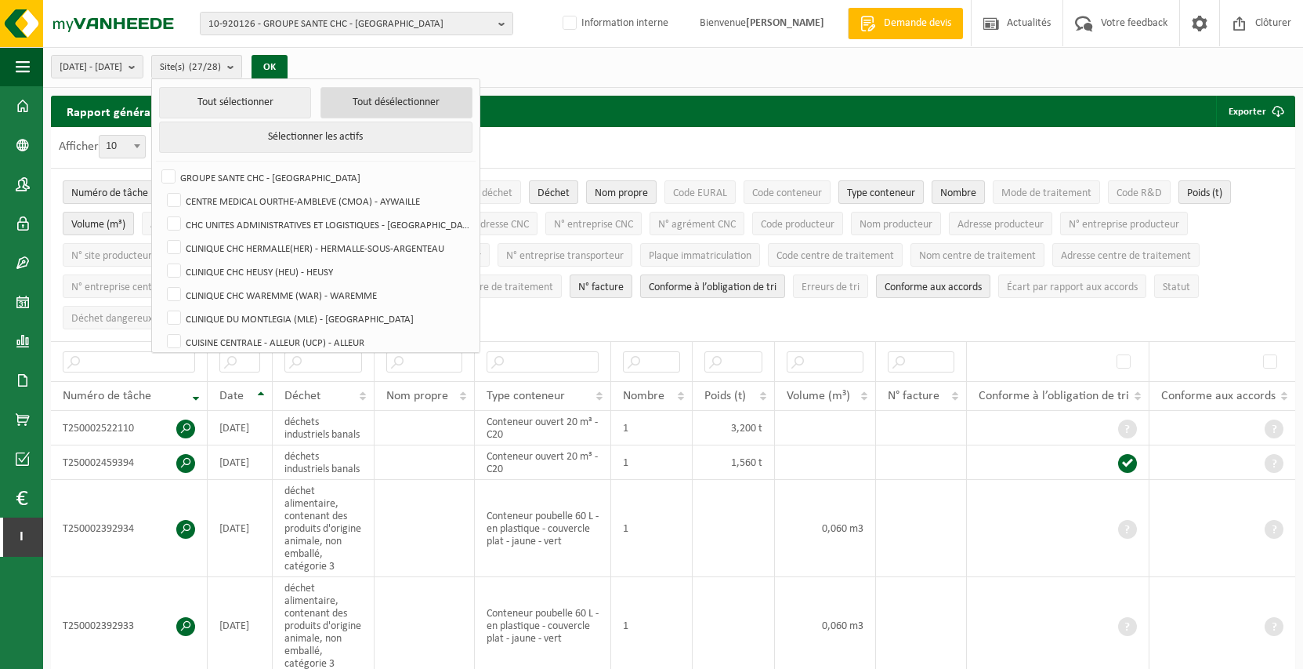
checkbox input "false"
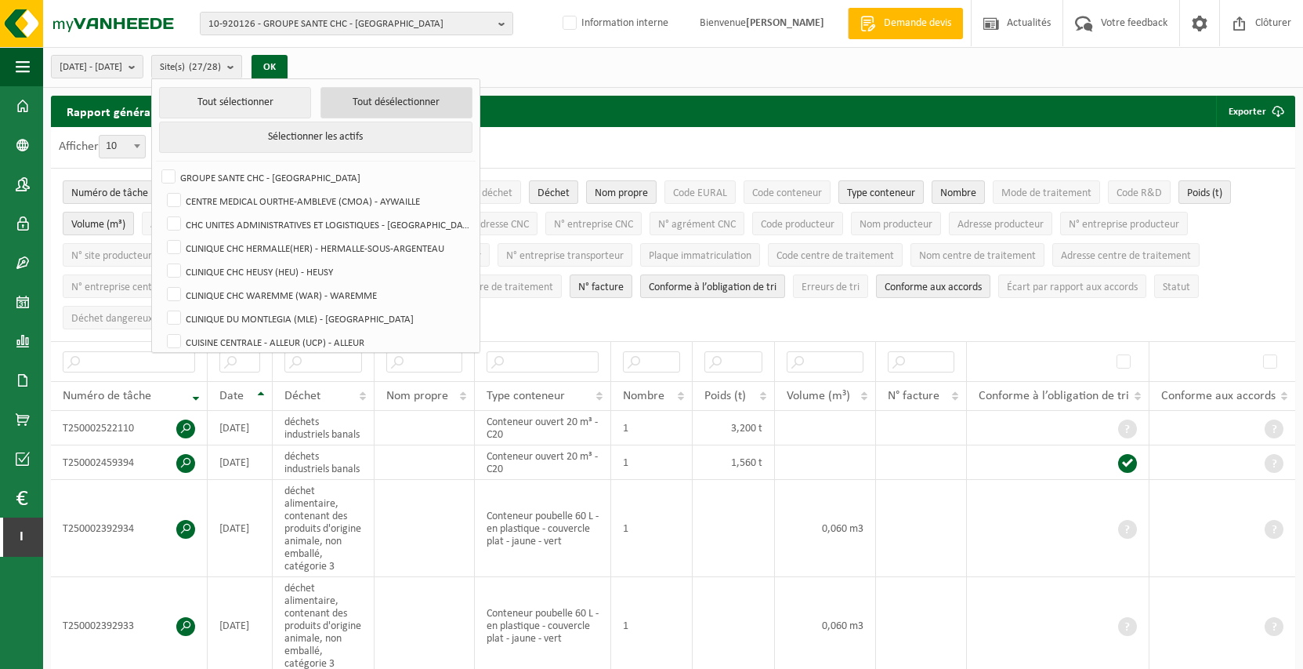
checkbox input "false"
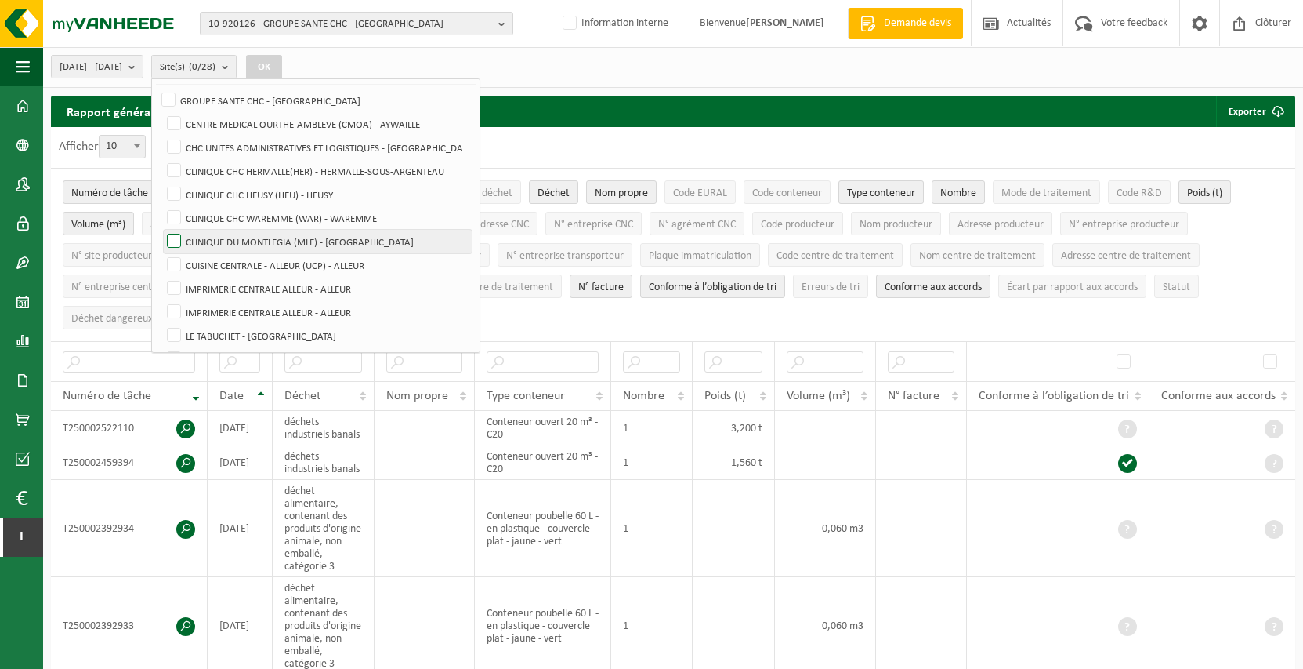
scroll to position [78, 0]
click at [394, 262] on label "CUISINE CENTRALE - ALLEUR (UCP) - ALLEUR" at bounding box center [318, 264] width 308 height 24
click at [161, 252] on input "CUISINE CENTRALE - ALLEUR (UCP) - ALLEUR" at bounding box center [161, 252] width 1 height 1
checkbox input "true"
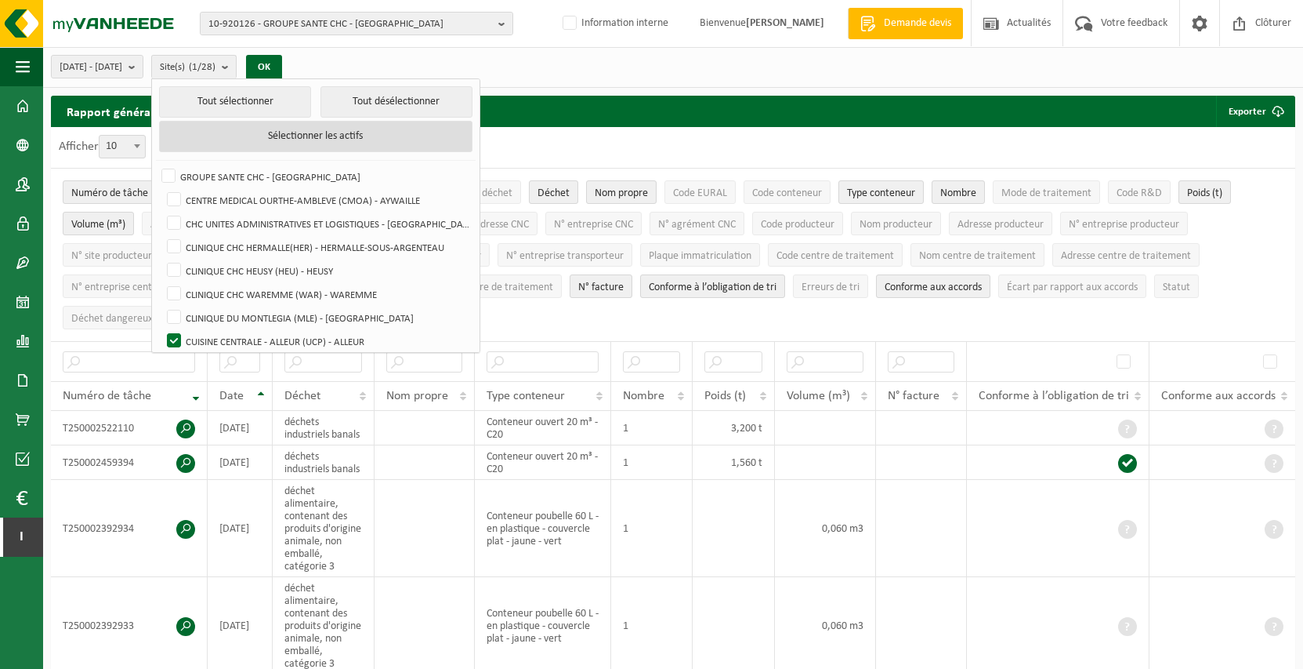
scroll to position [0, 0]
click at [371, 140] on button "Sélectionner les actifs" at bounding box center [315, 136] width 313 height 31
checkbox input "true"
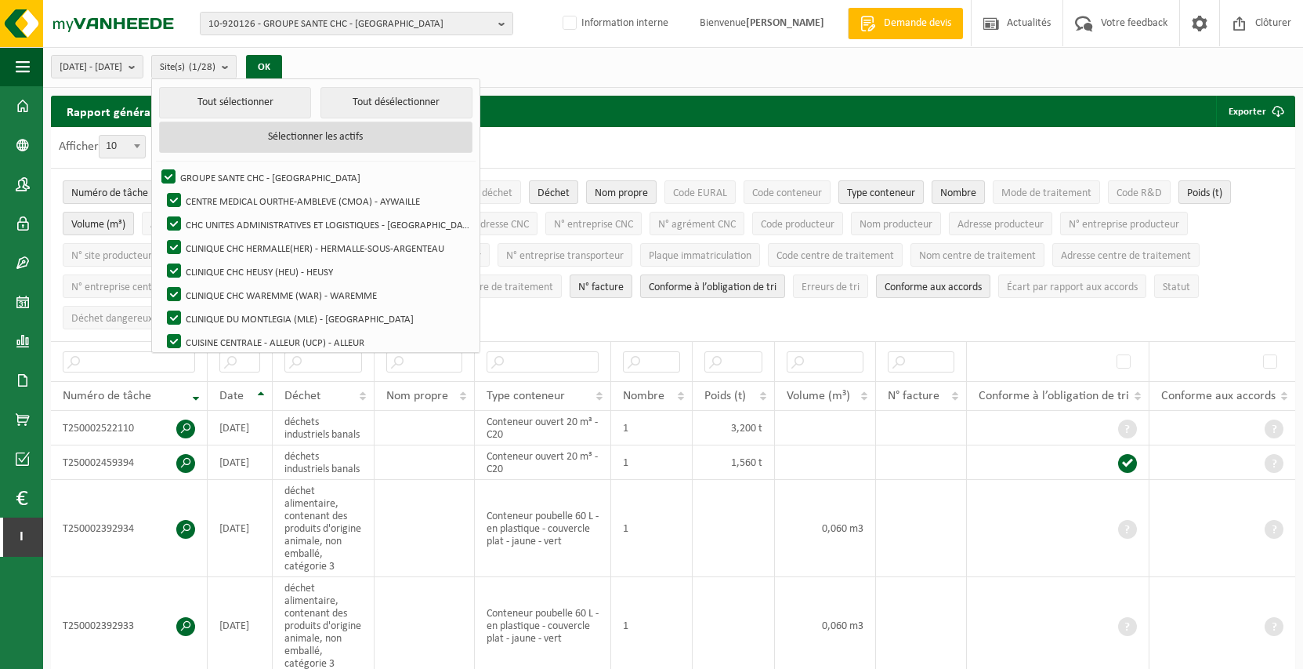
checkbox input "true"
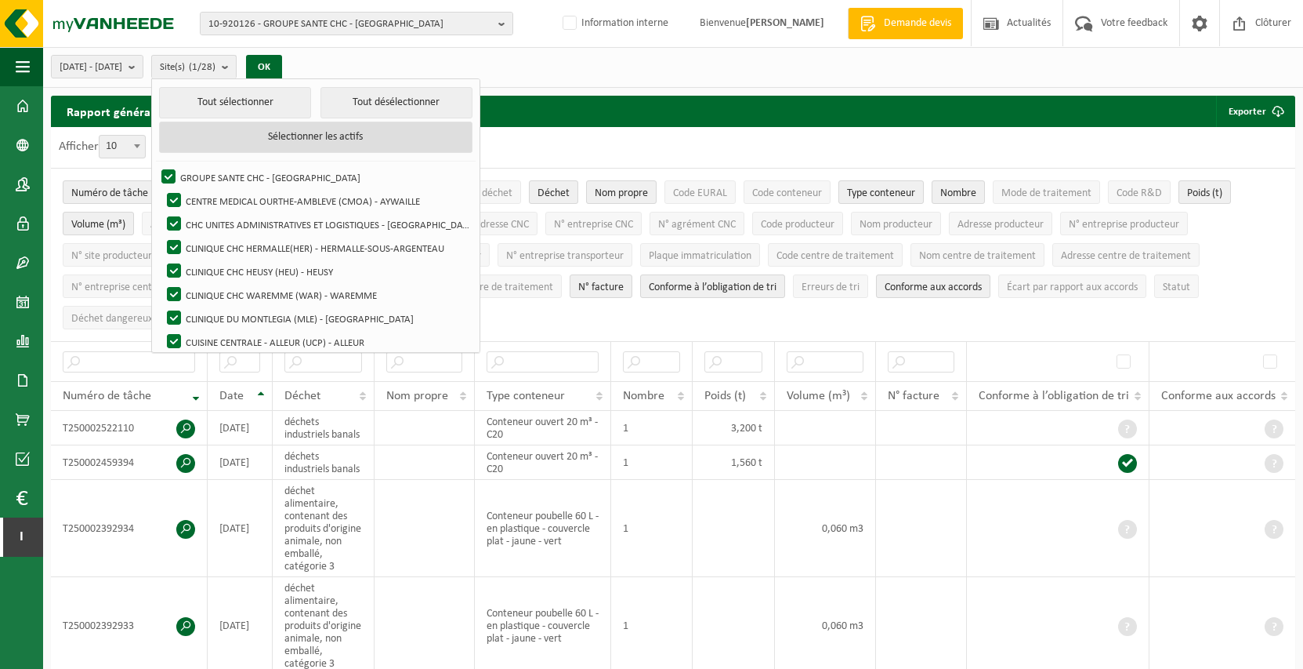
checkbox input "true"
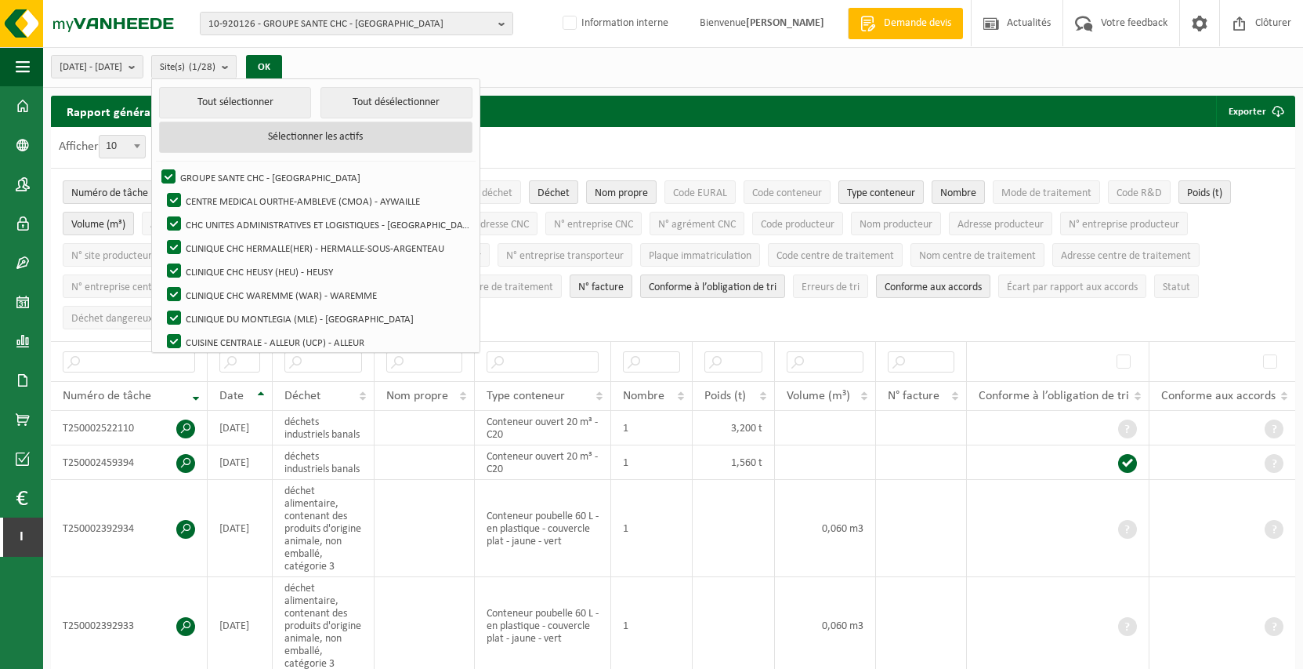
checkbox input "true"
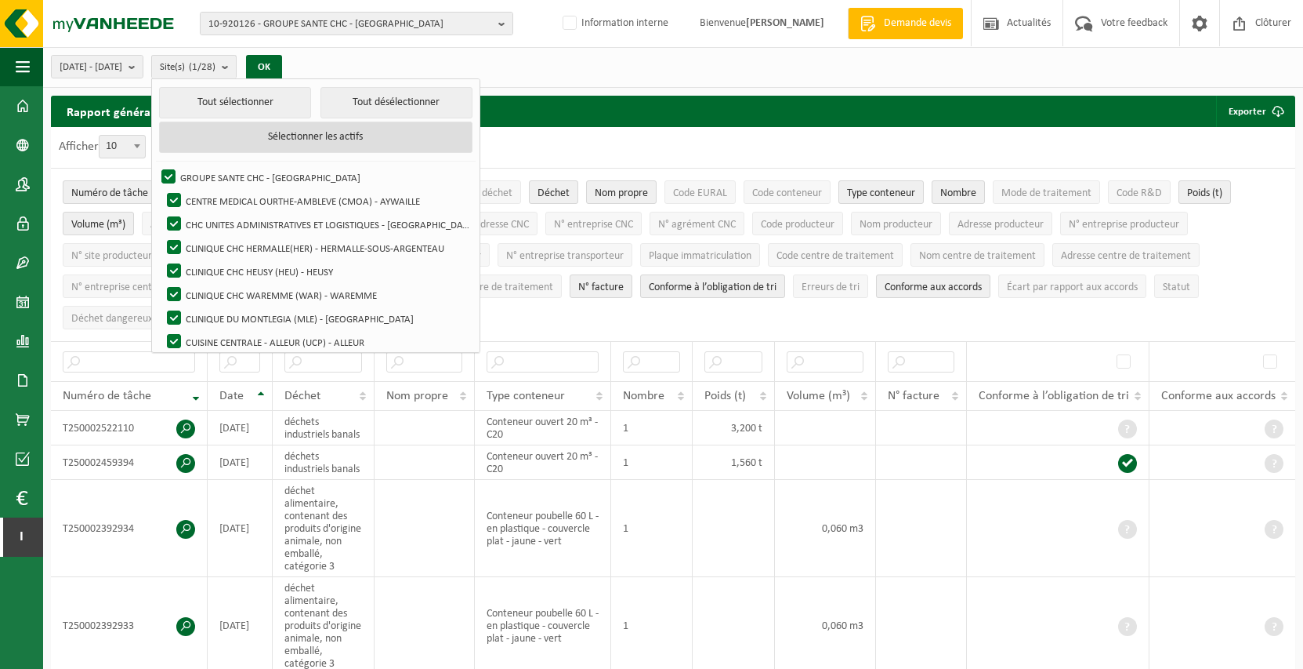
checkbox input "true"
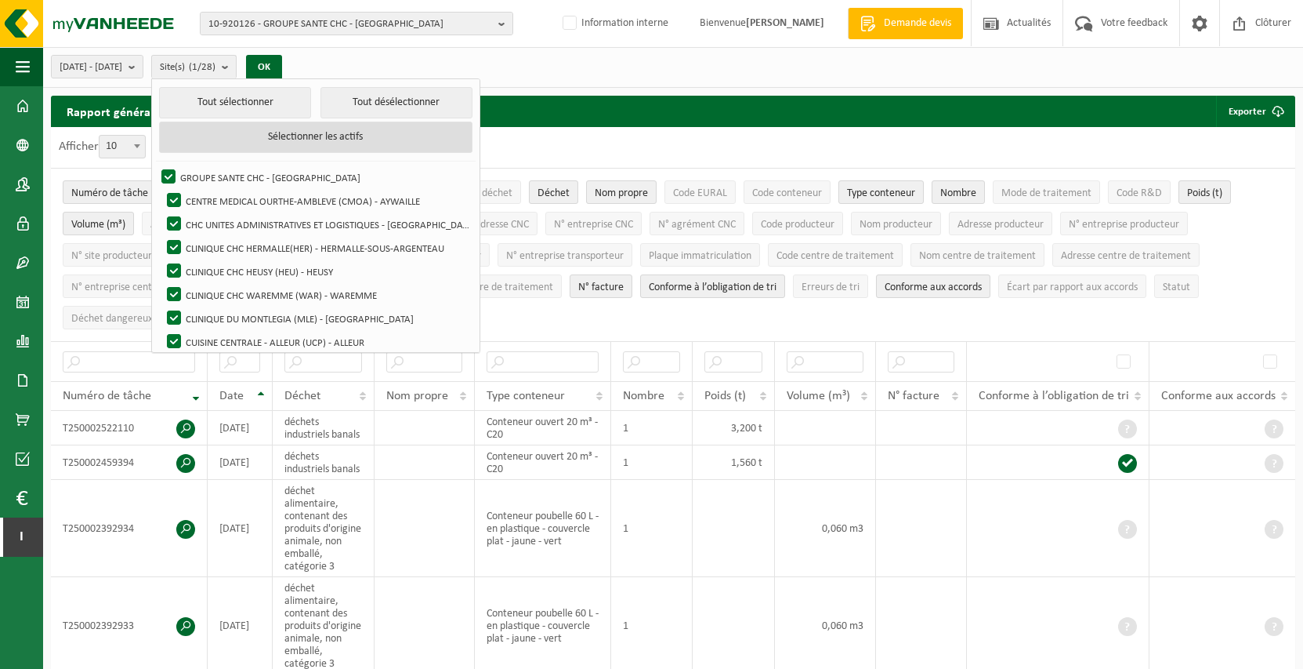
checkbox input "true"
click at [371, 140] on button "Sélectionner les actifs" at bounding box center [315, 136] width 313 height 31
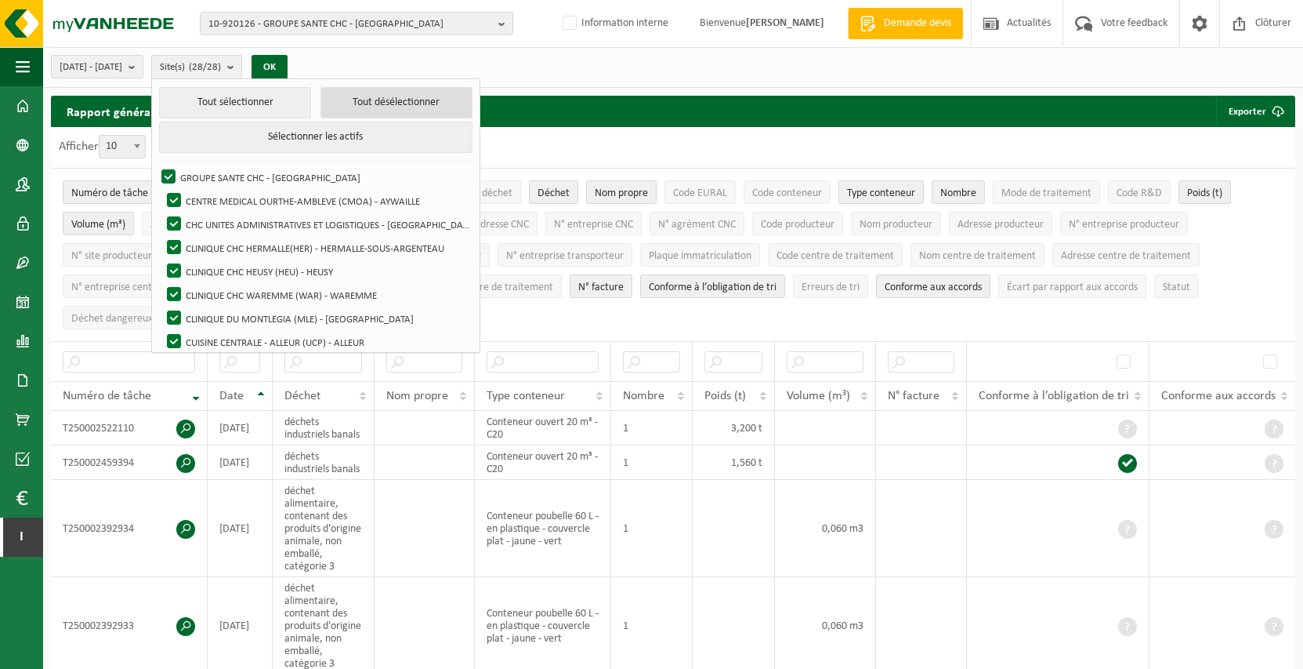
click at [379, 107] on button "Tout désélectionner" at bounding box center [397, 102] width 152 height 31
checkbox input "false"
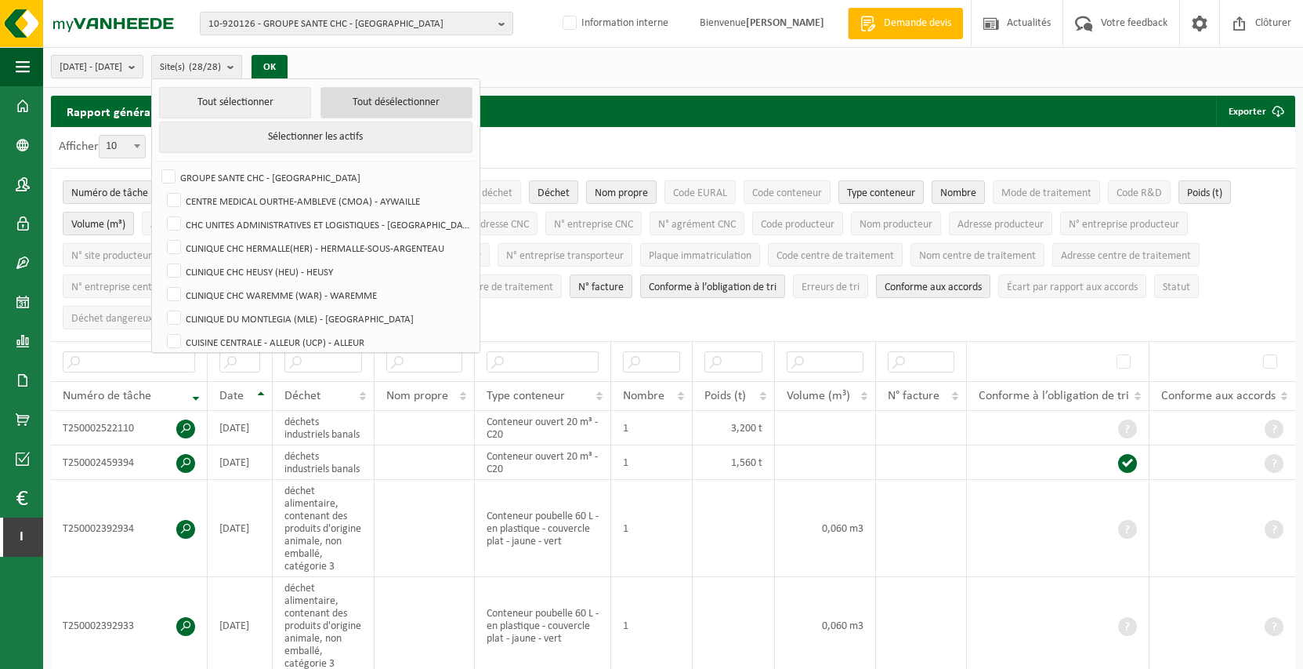
checkbox input "false"
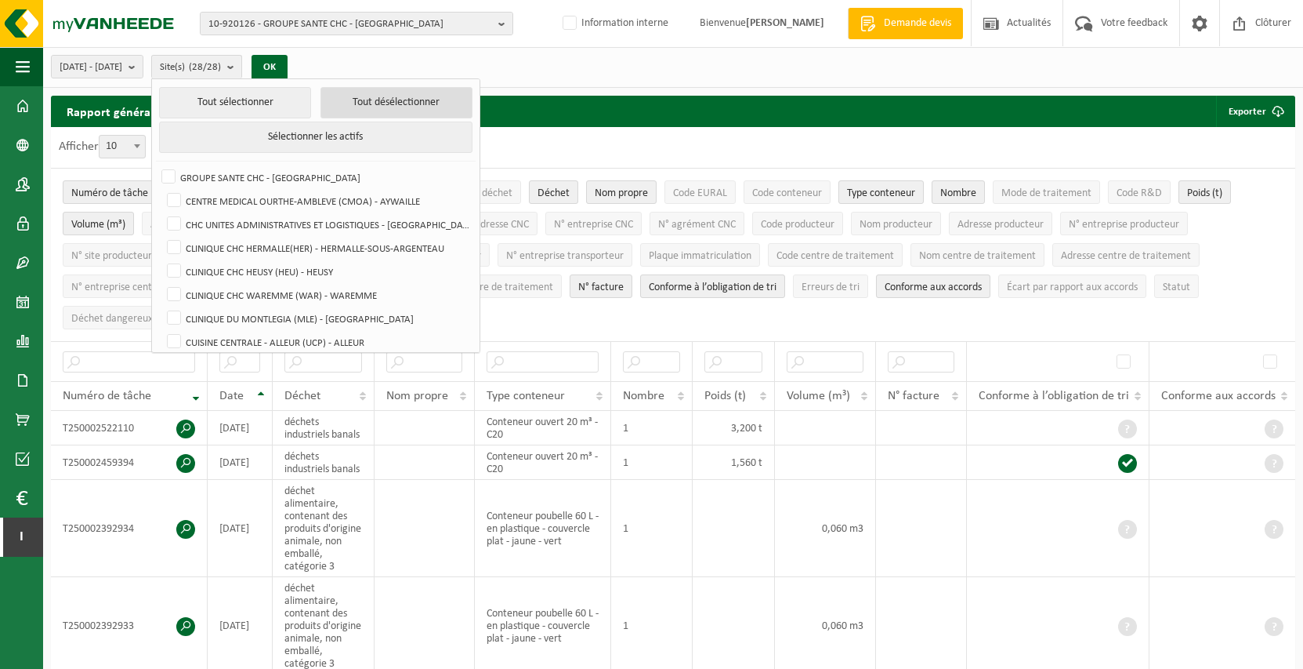
checkbox input "false"
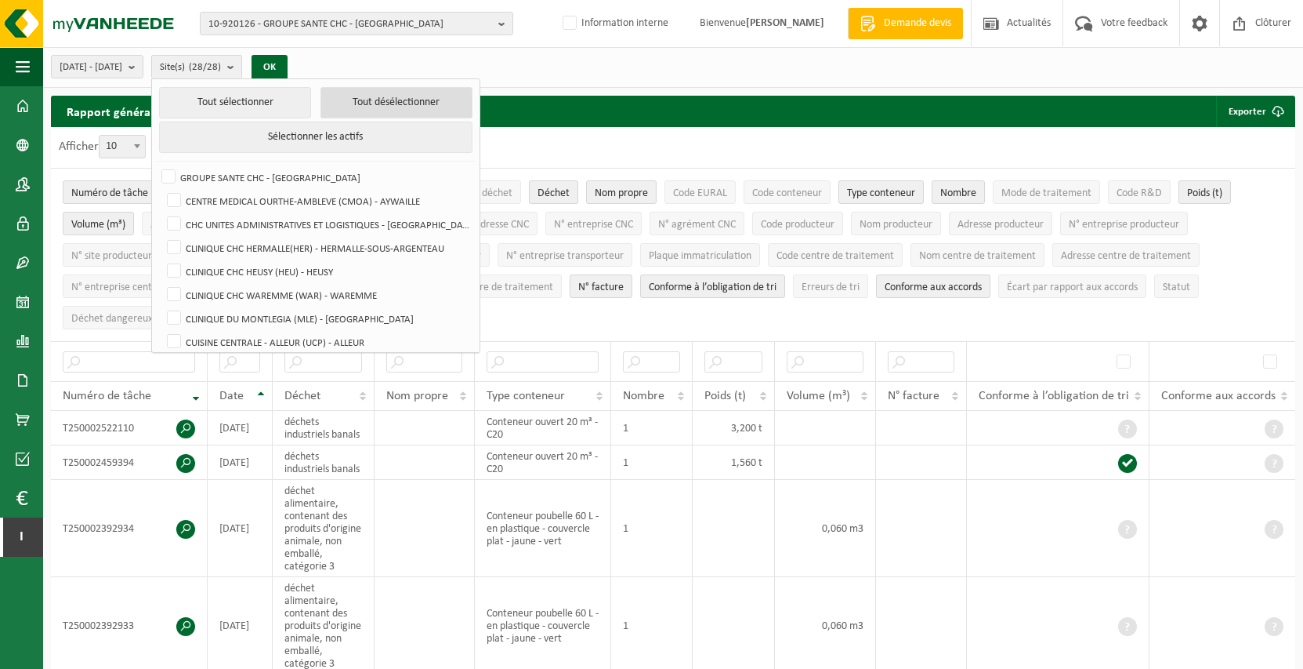
checkbox input "false"
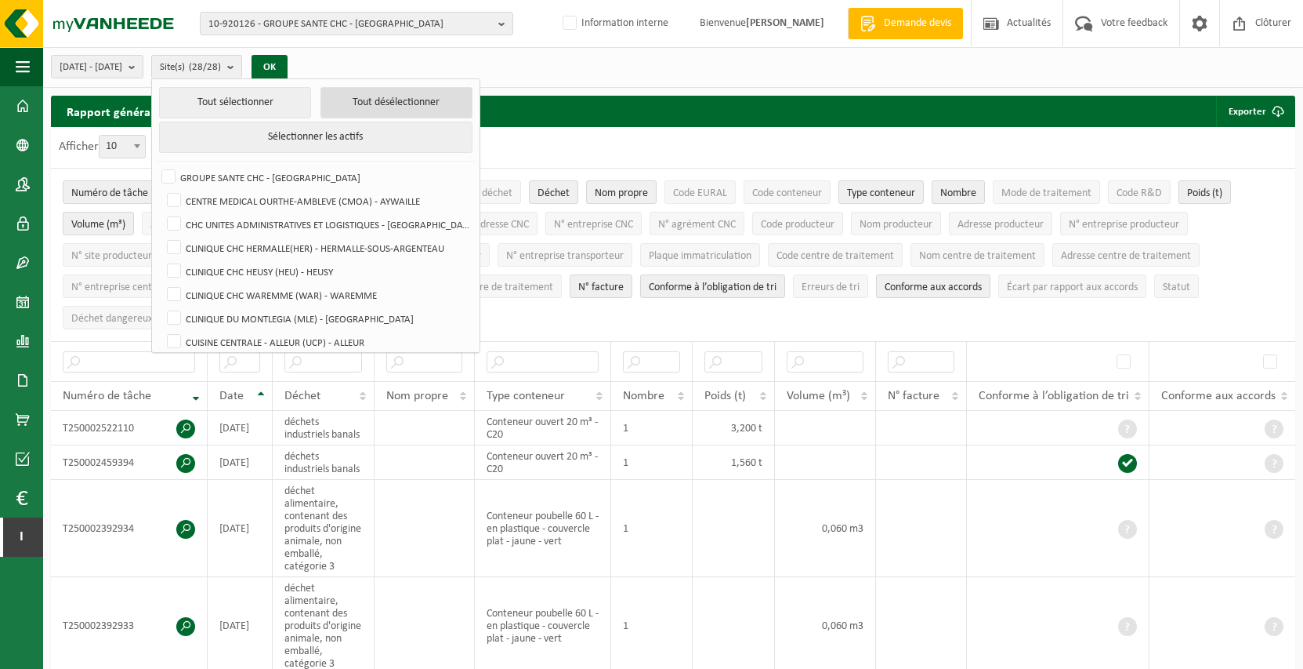
checkbox input "false"
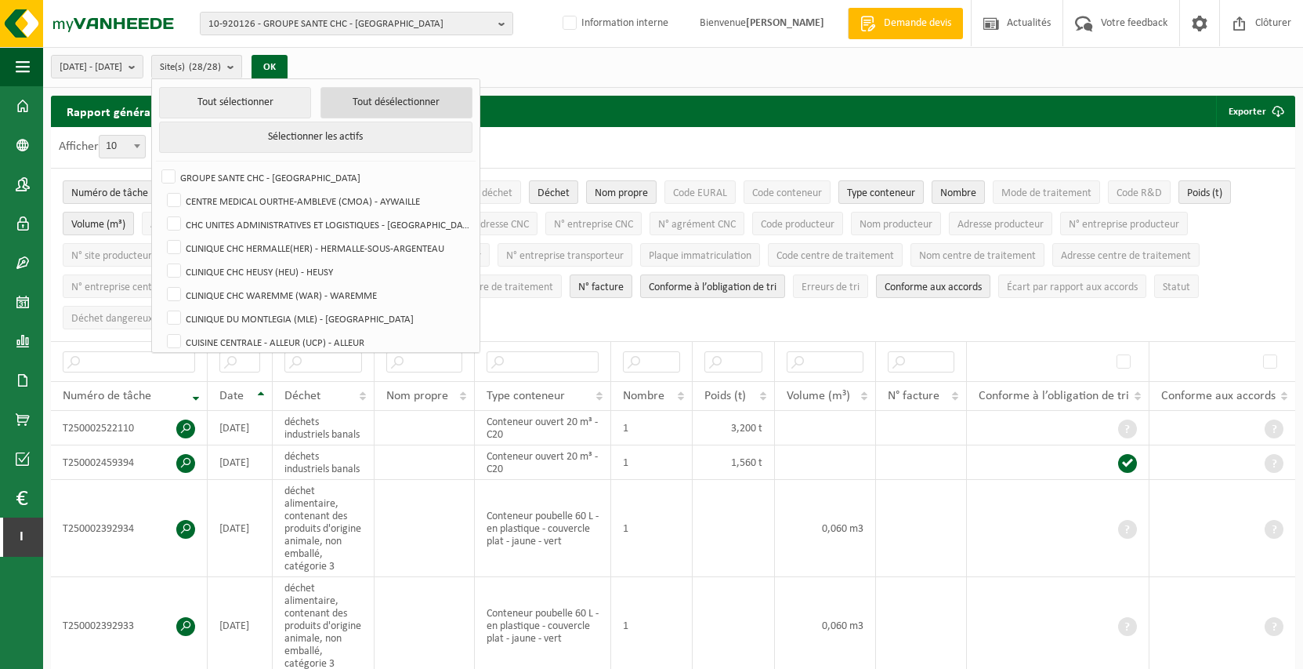
checkbox input "false"
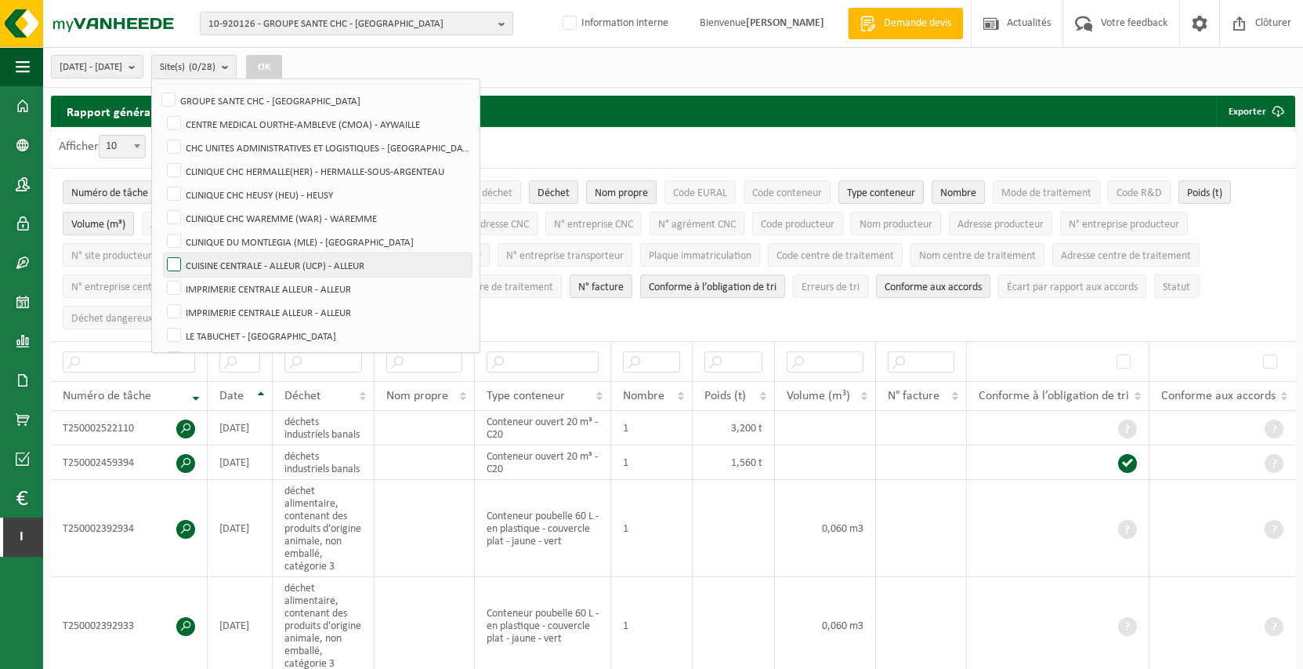
scroll to position [78, 0]
click at [395, 263] on label "CUISINE CENTRALE - ALLEUR (UCP) - ALLEUR" at bounding box center [318, 264] width 308 height 24
click at [161, 252] on input "CUISINE CENTRALE - ALLEUR (UCP) - ALLEUR" at bounding box center [161, 252] width 1 height 1
checkbox input "true"
click at [563, 67] on div "[DATE] - [DATE] Mois actuel Mois précédent Les 6 derniers mois Année actuelle L…" at bounding box center [673, 67] width 1260 height 41
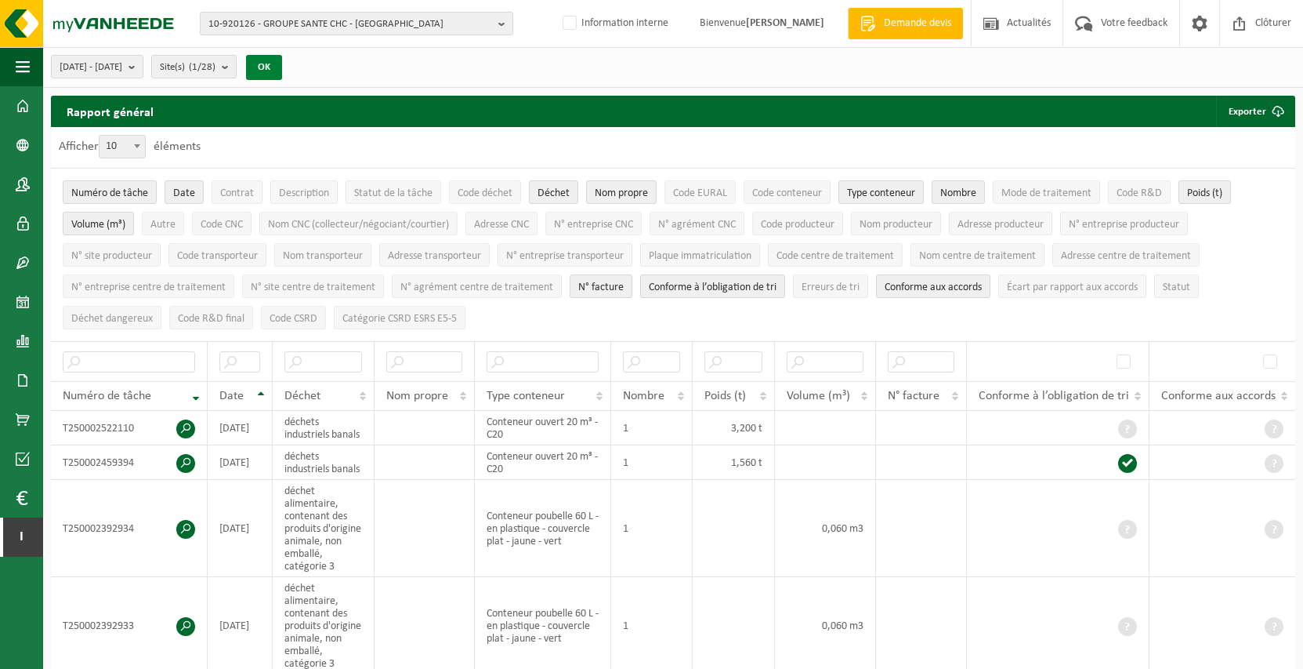
click at [282, 68] on button "OK" at bounding box center [264, 67] width 36 height 25
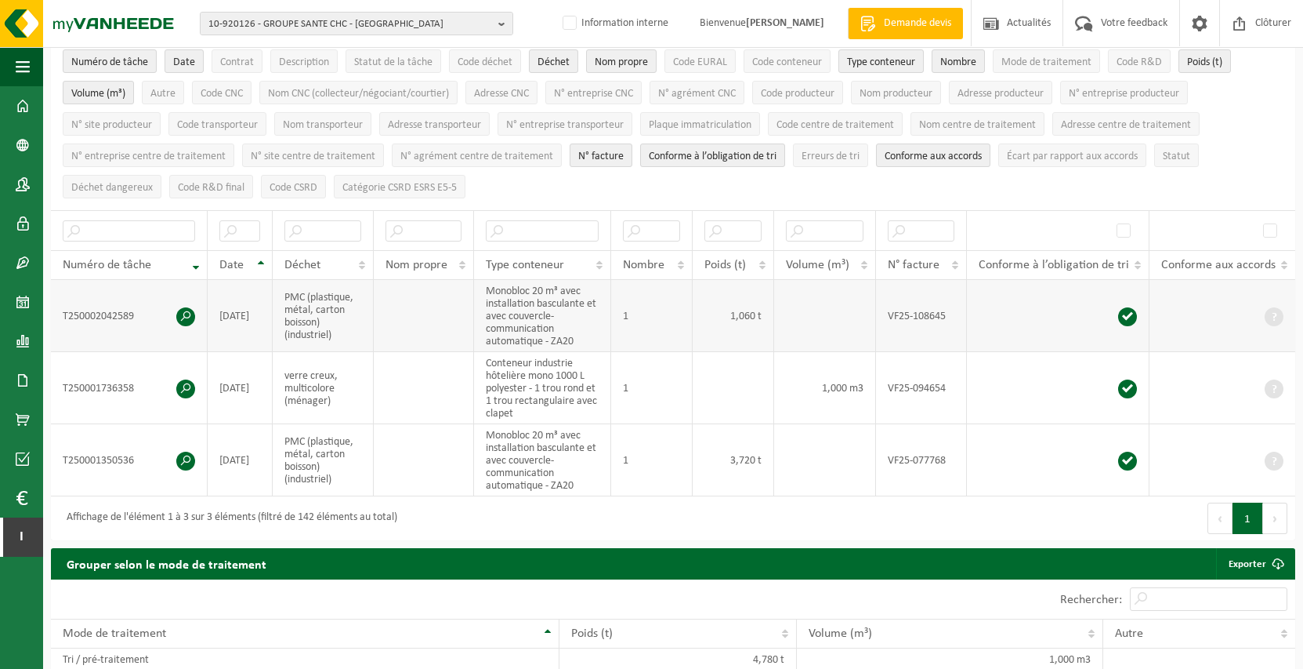
scroll to position [0, 0]
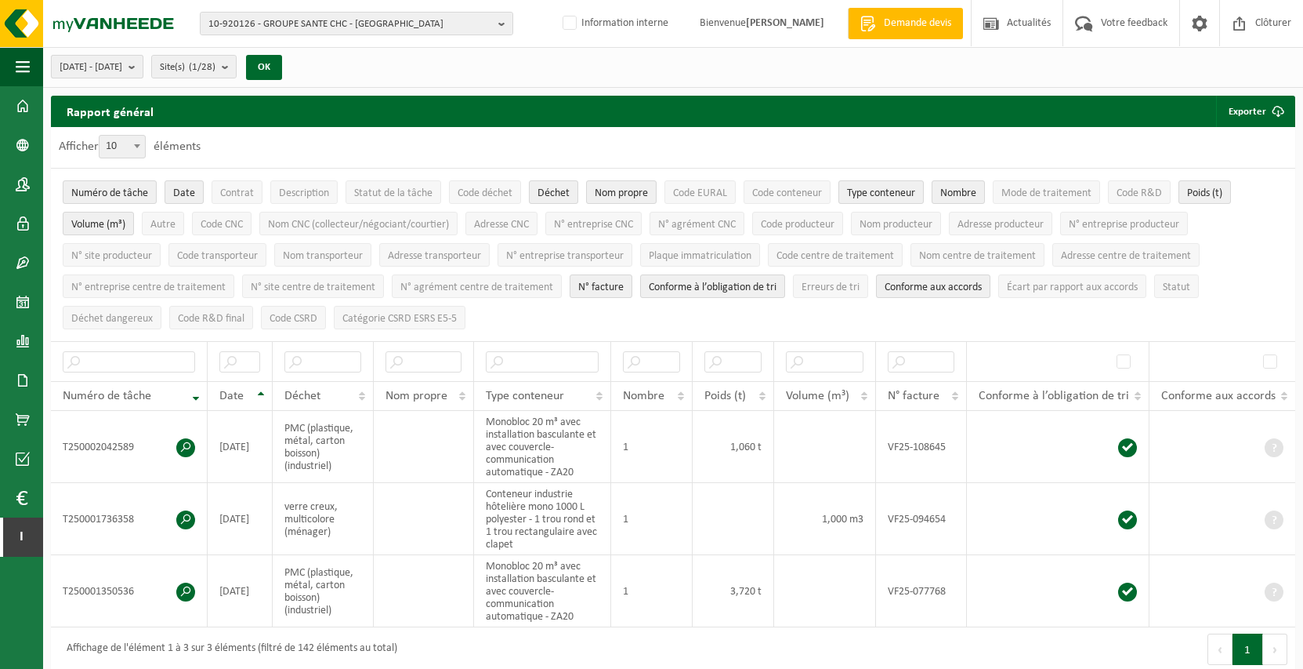
click at [143, 66] on b "submit" at bounding box center [136, 67] width 14 height 22
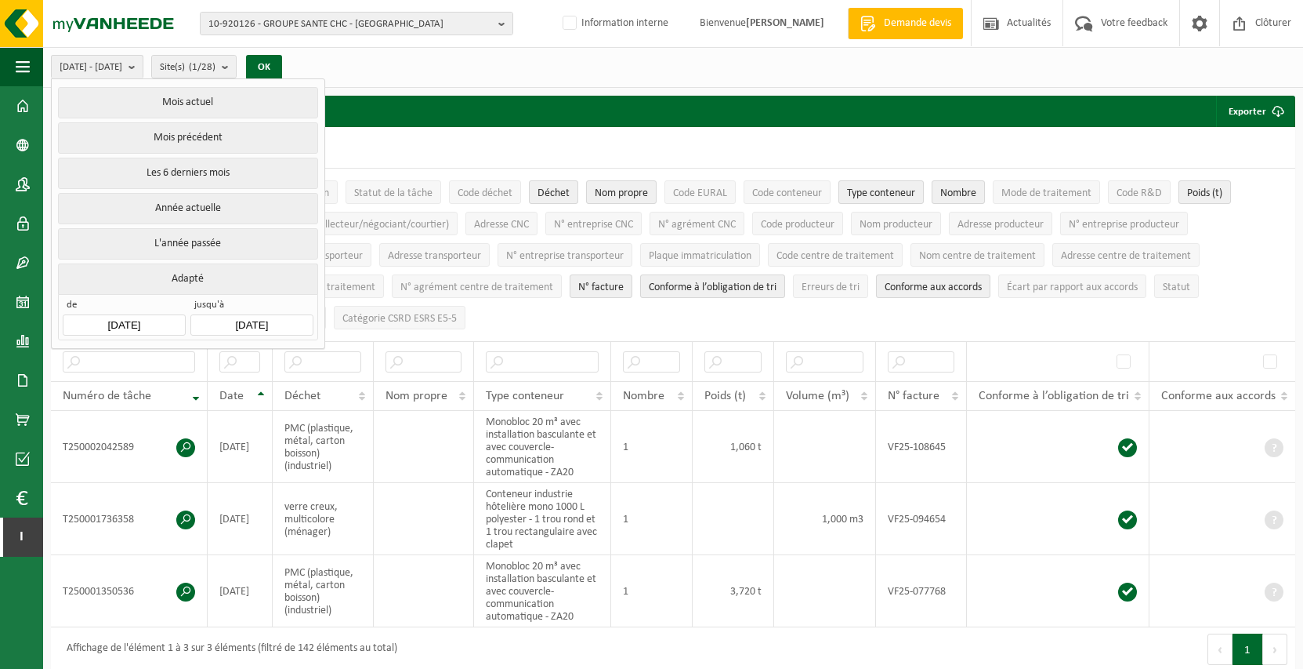
click at [156, 317] on input "[DATE]" at bounding box center [124, 324] width 122 height 21
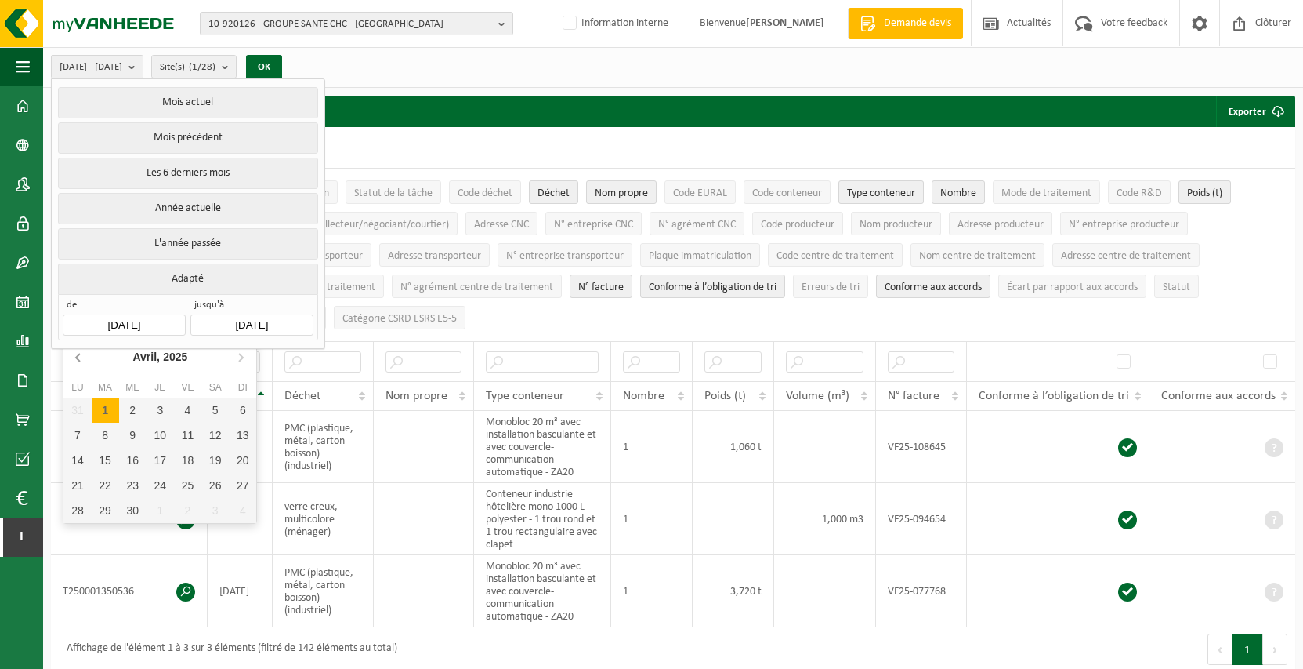
click at [82, 357] on icon at bounding box center [79, 356] width 25 height 25
click at [150, 353] on div "[DATE]" at bounding box center [159, 356] width 69 height 25
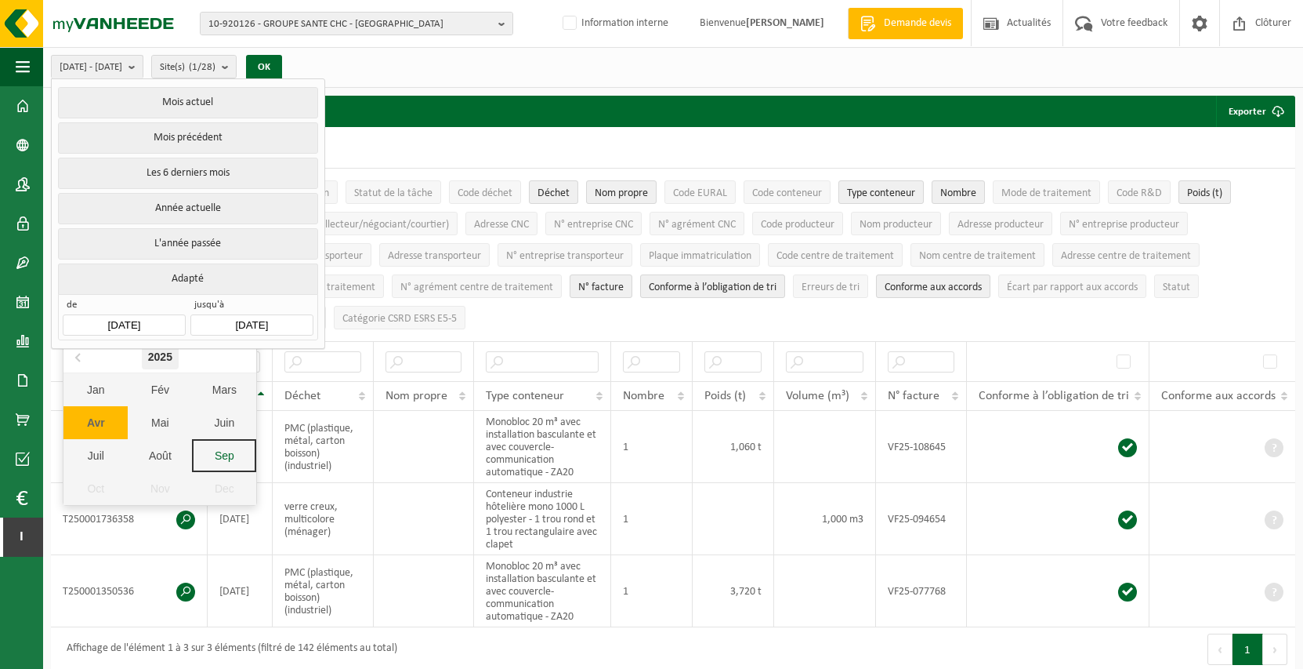
click at [165, 367] on div "2025" at bounding box center [160, 356] width 37 height 25
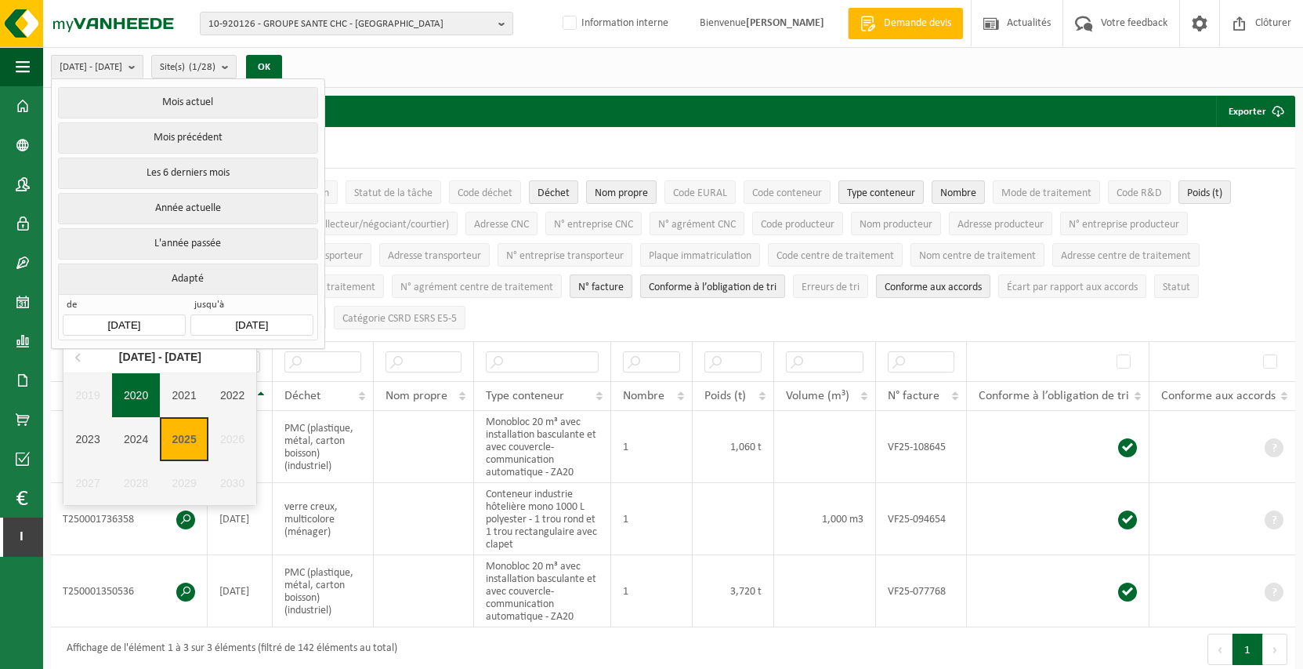
click at [133, 397] on div "2020" at bounding box center [136, 395] width 49 height 44
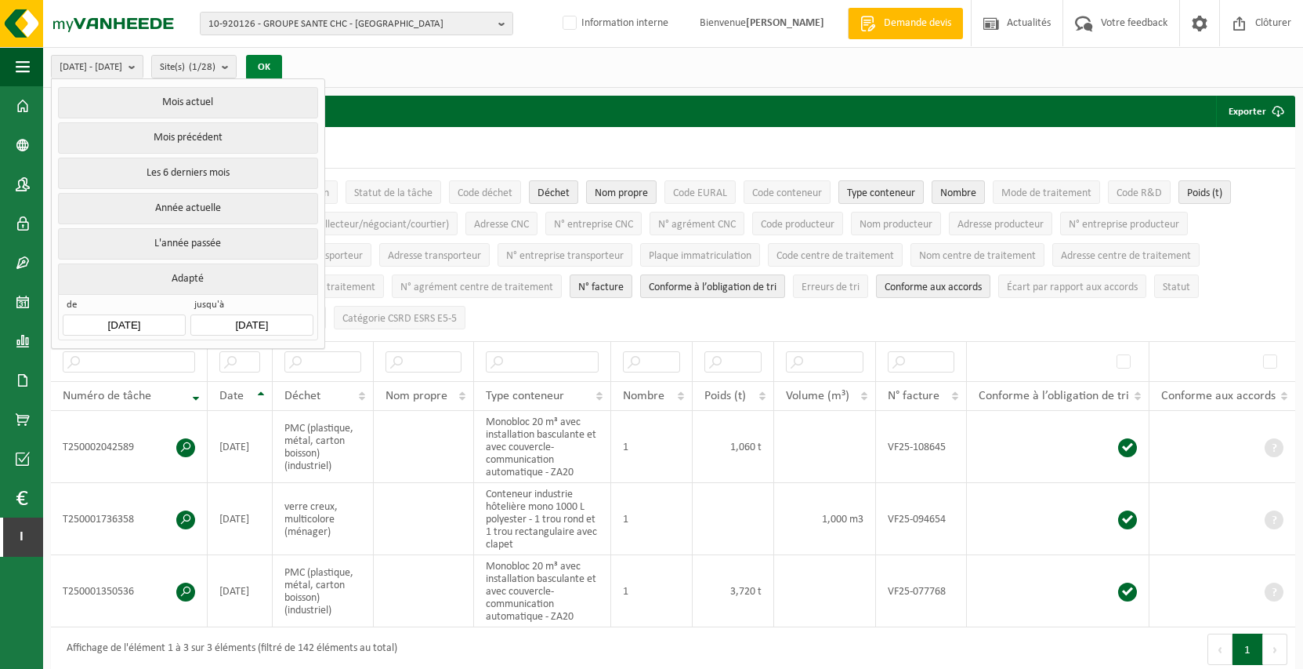
click at [282, 58] on button "OK" at bounding box center [264, 67] width 36 height 25
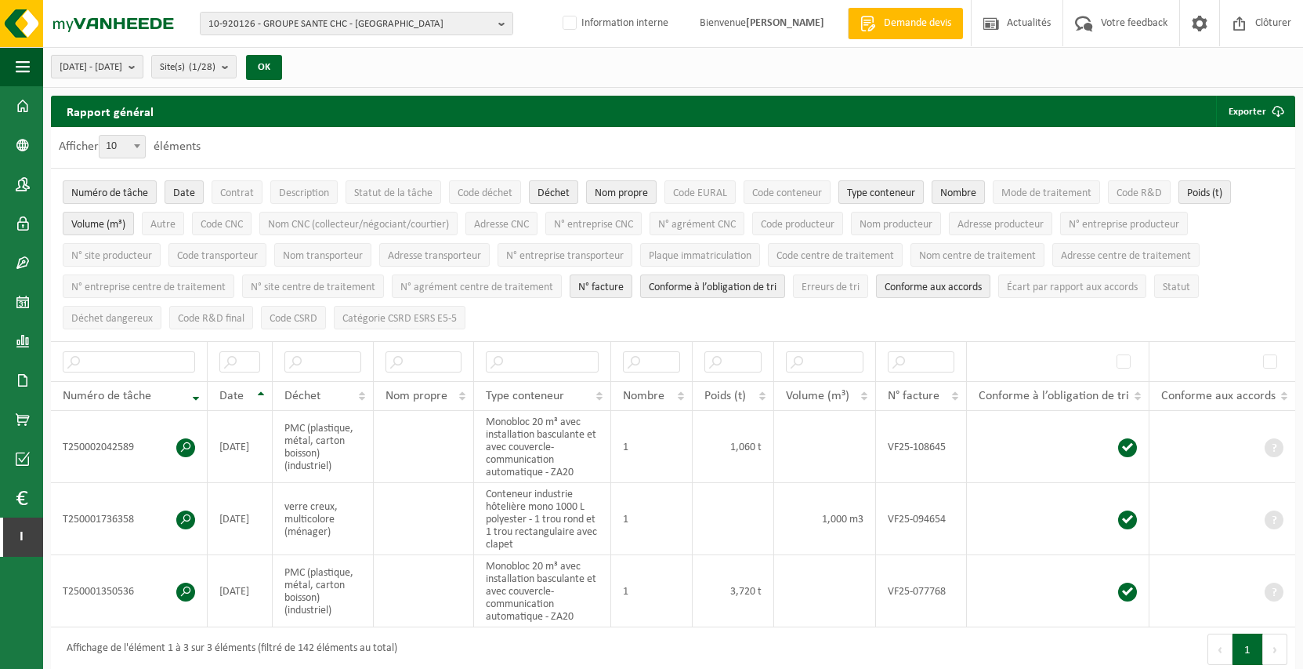
click at [143, 77] on b "submit" at bounding box center [136, 67] width 14 height 22
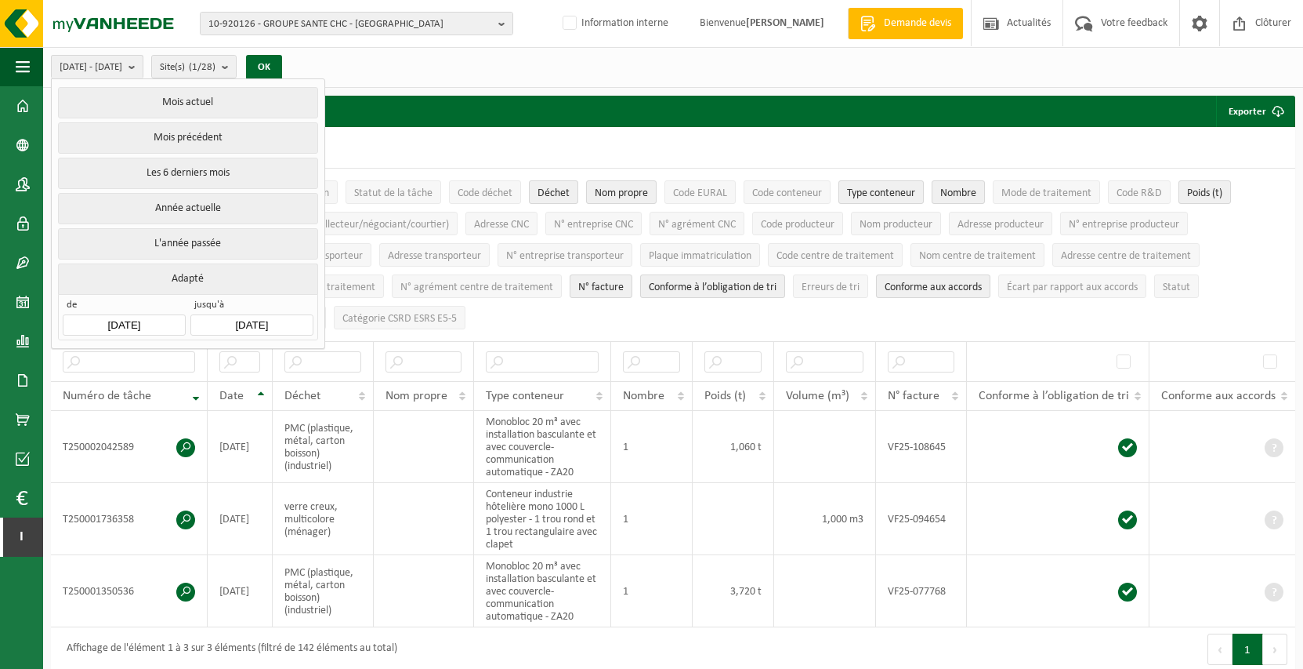
click at [136, 328] on input "[DATE]" at bounding box center [124, 324] width 122 height 21
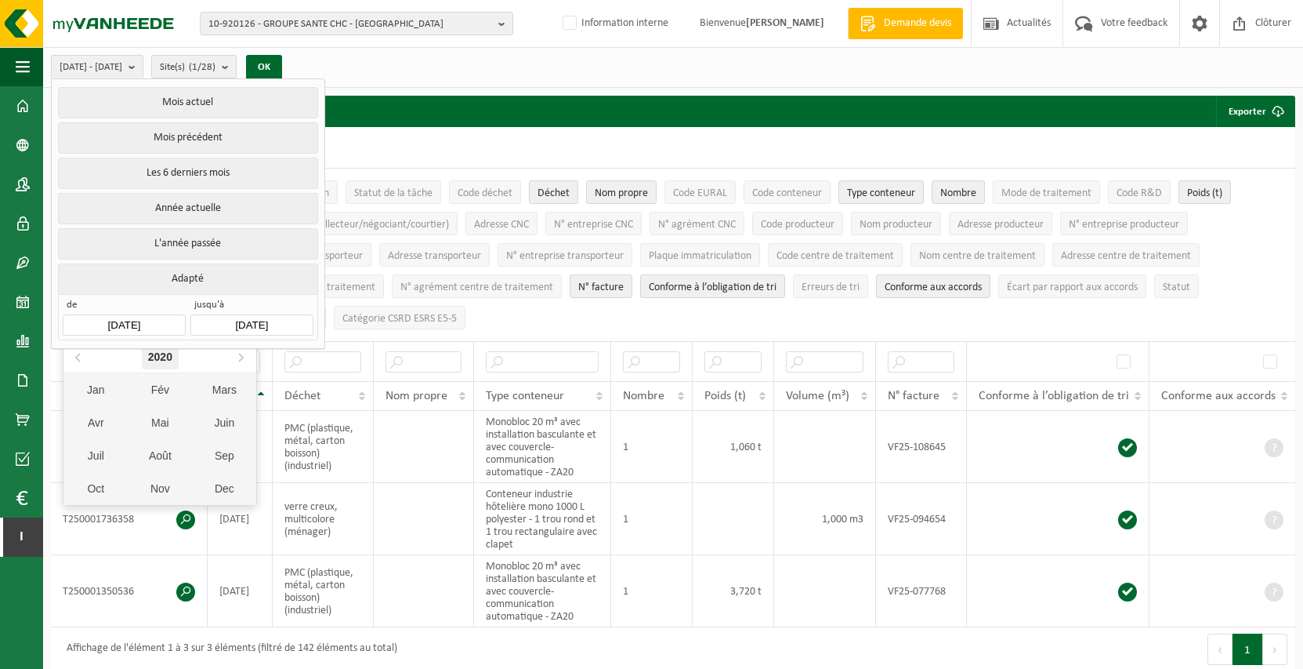
click at [161, 364] on div "2020" at bounding box center [160, 356] width 37 height 25
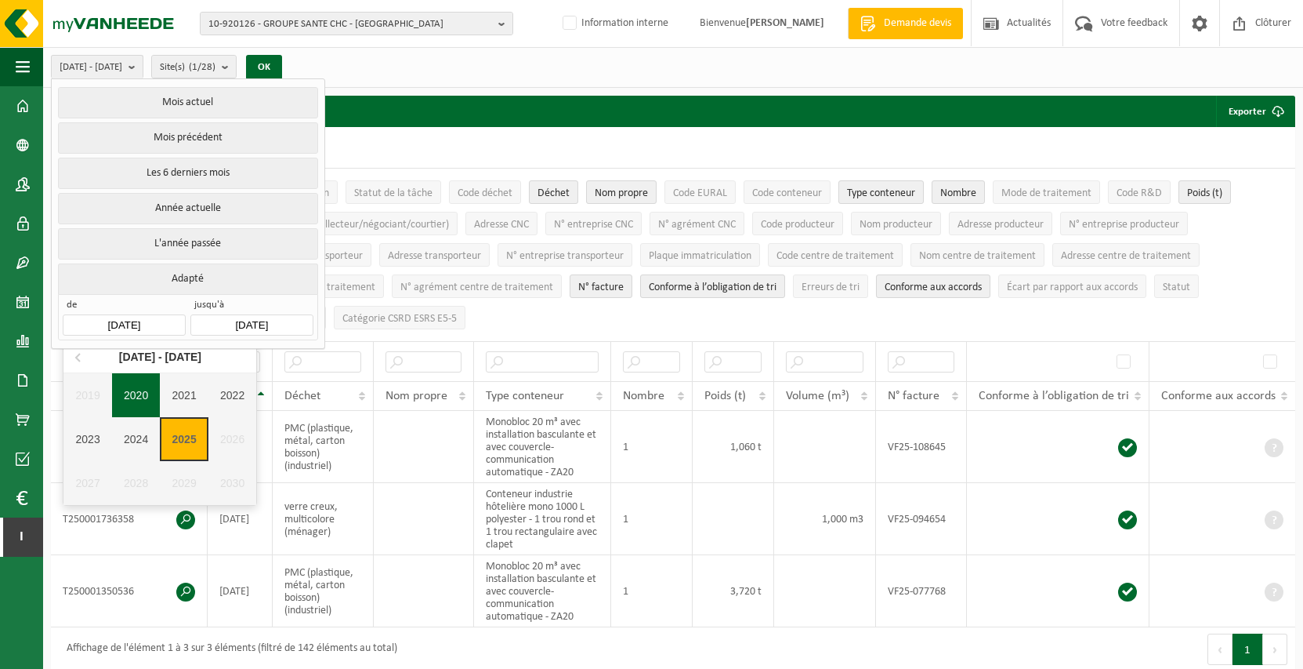
click at [117, 390] on div "2020" at bounding box center [136, 395] width 49 height 44
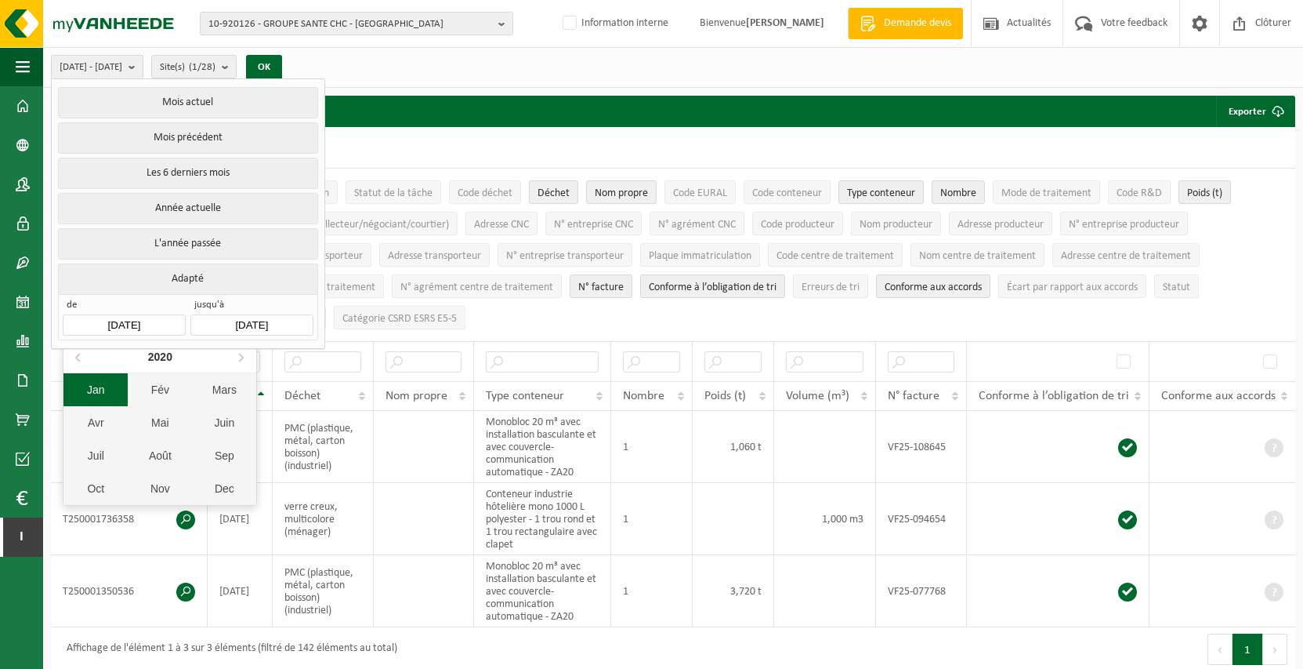
click at [97, 393] on div "Jan" at bounding box center [95, 389] width 64 height 33
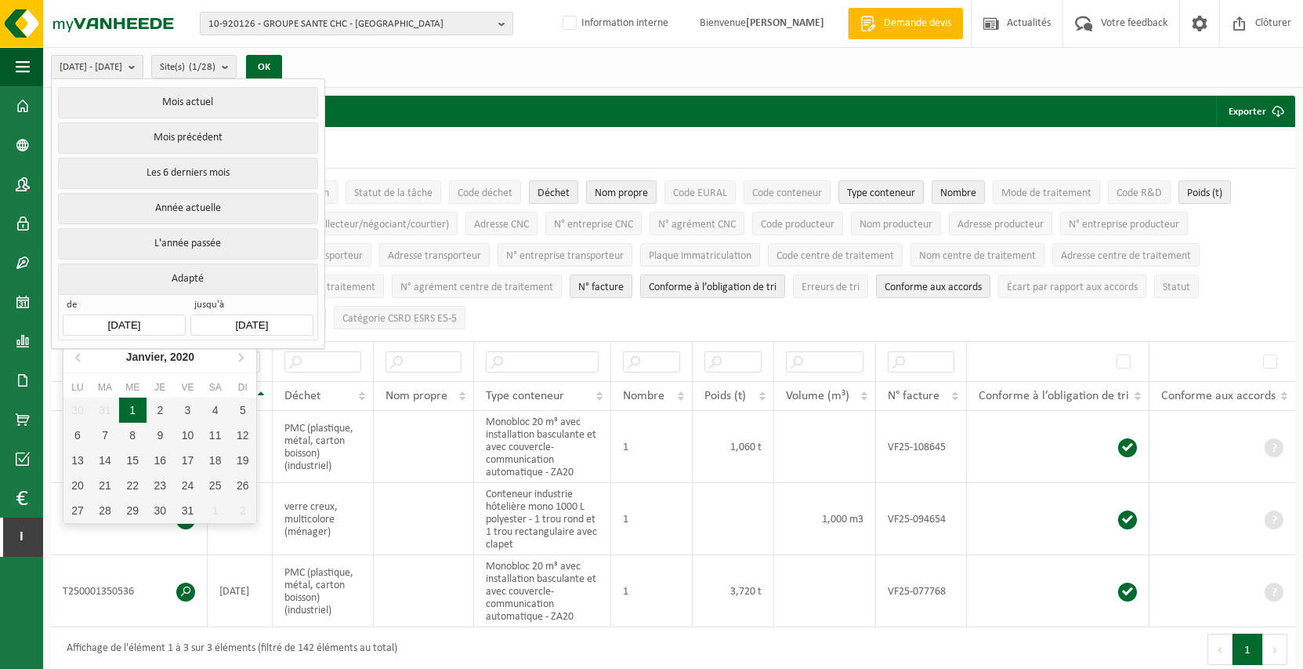
click at [132, 411] on div "1" at bounding box center [132, 409] width 27 height 25
type input "[DATE]"
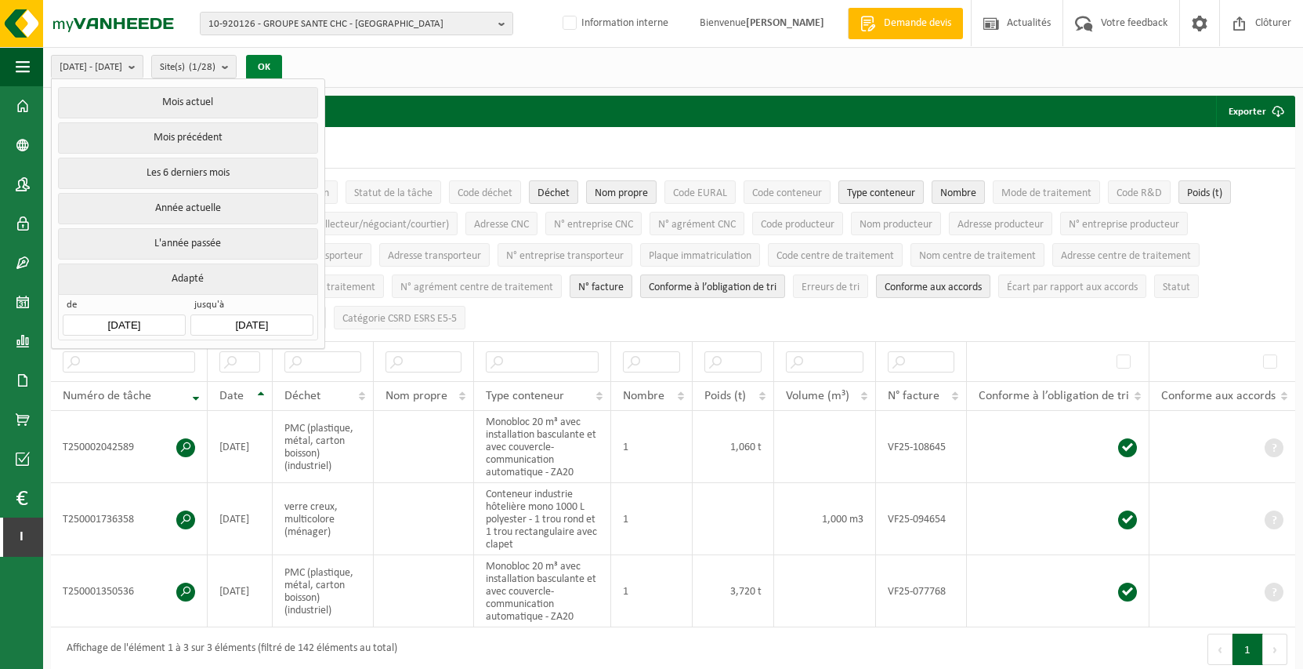
click at [282, 67] on button "OK" at bounding box center [264, 67] width 36 height 25
